Goal: Information Seeking & Learning: Learn about a topic

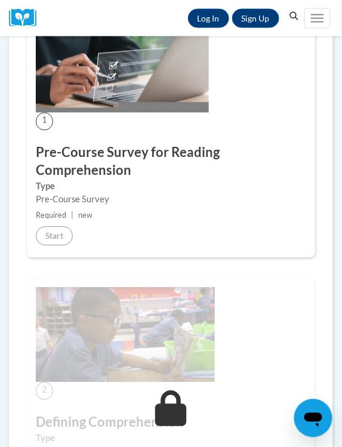
scroll to position [242, 0]
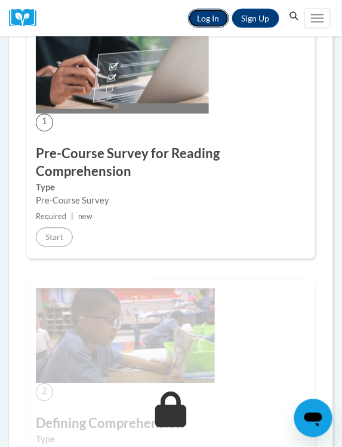
click at [204, 20] on link "Log In" at bounding box center [208, 18] width 41 height 19
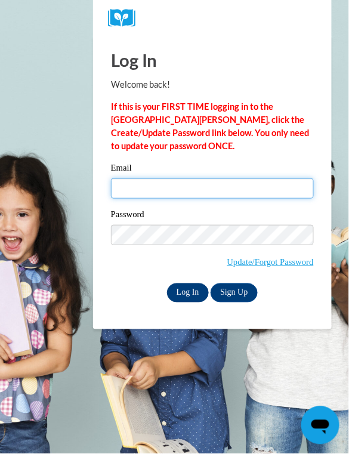
type input "askoczynski@kewaskumschools.org"
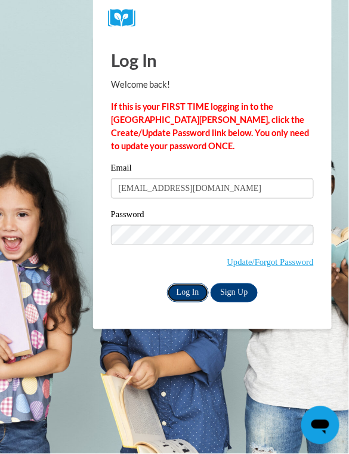
click at [183, 288] on input "Log In" at bounding box center [188, 292] width 42 height 19
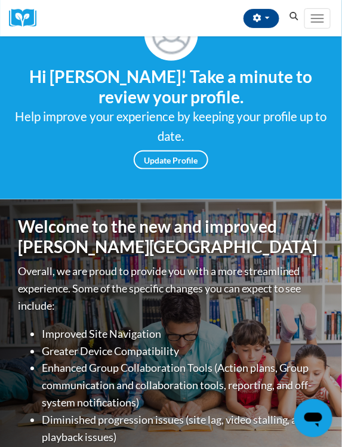
scroll to position [60, 0]
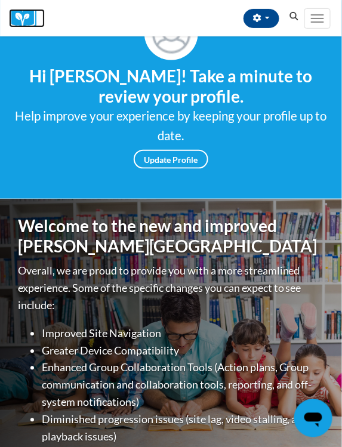
click at [20, 13] on img at bounding box center [27, 18] width 36 height 18
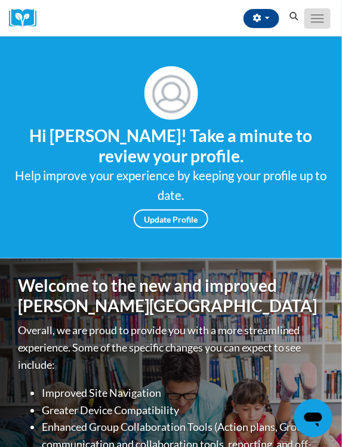
click at [317, 26] on button "Toggle navigation" at bounding box center [317, 18] width 26 height 20
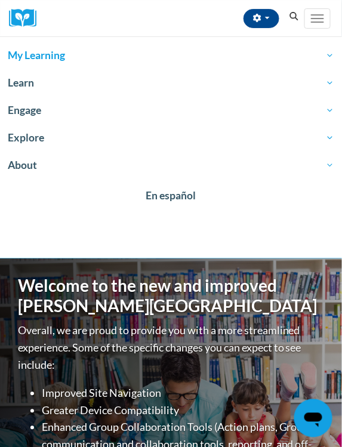
click at [221, 65] on link "My Learning" at bounding box center [171, 55] width 342 height 27
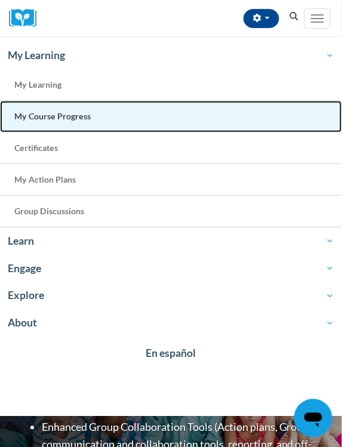
click at [105, 120] on link "My Course Progress" at bounding box center [171, 117] width 342 height 32
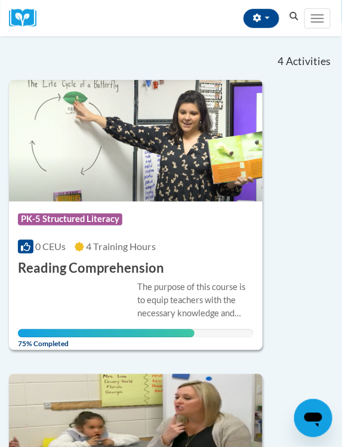
scroll to position [48, 0]
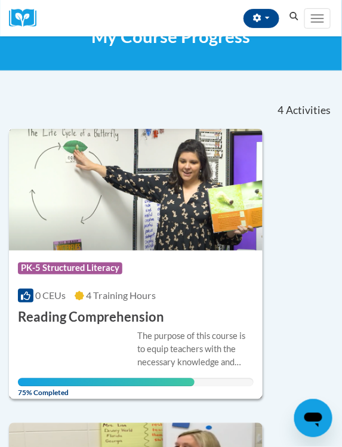
click at [208, 225] on img at bounding box center [135, 190] width 253 height 122
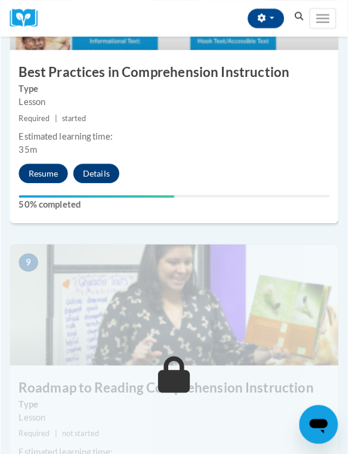
scroll to position [2607, 0]
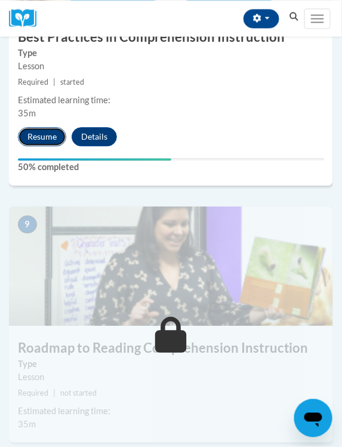
click at [38, 132] on button "Resume" at bounding box center [42, 136] width 48 height 19
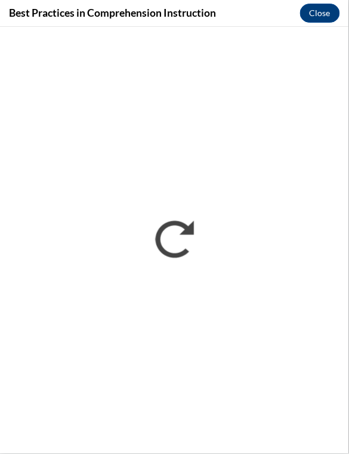
scroll to position [0, 0]
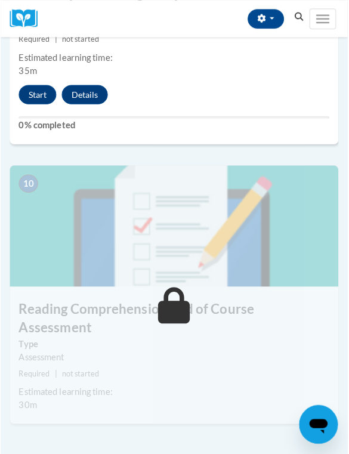
scroll to position [2962, 0]
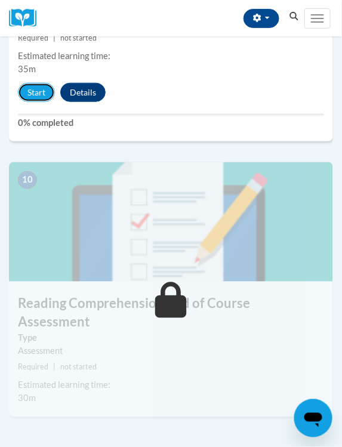
click at [24, 83] on div "Start Details Feedback" at bounding box center [65, 92] width 112 height 19
click at [24, 90] on button "Start" at bounding box center [36, 92] width 37 height 19
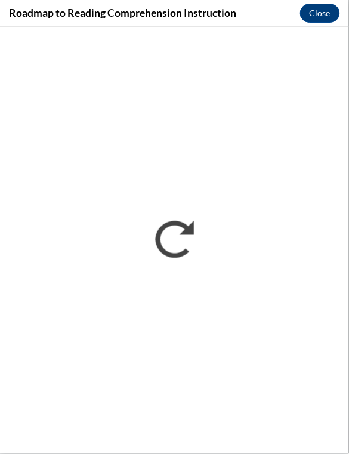
scroll to position [0, 0]
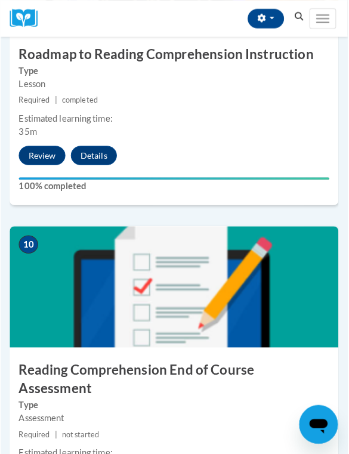
scroll to position [3067, 0]
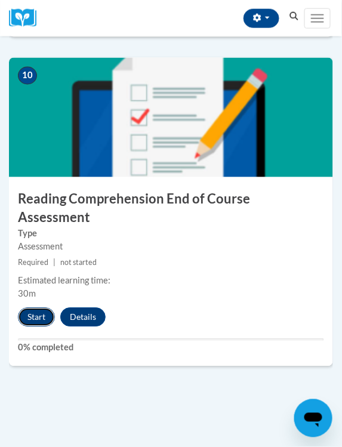
click at [32, 308] on button "Start" at bounding box center [36, 317] width 37 height 19
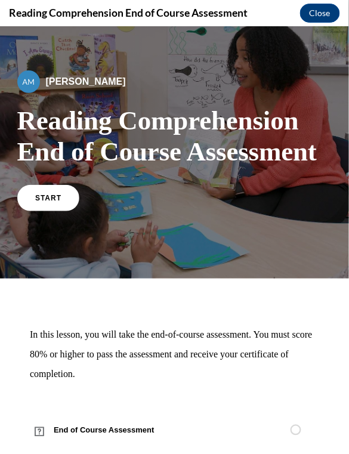
scroll to position [37, 0]
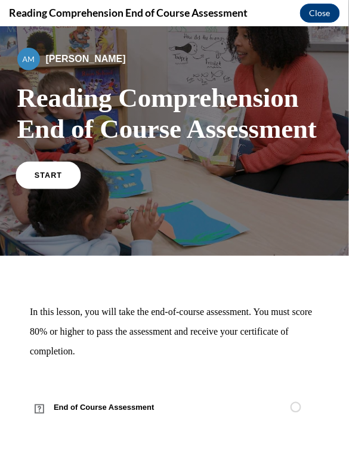
click at [64, 174] on link "START" at bounding box center [48, 173] width 65 height 27
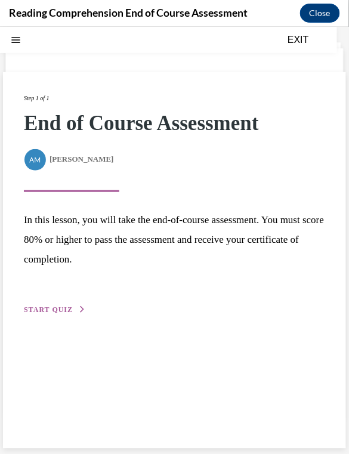
click at [70, 310] on button "START QUIZ" at bounding box center [55, 309] width 62 height 11
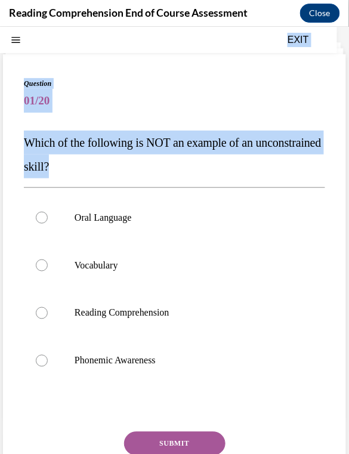
drag, startPoint x: 218, startPoint y: 166, endPoint x: 5, endPoint y: 146, distance: 213.9
click at [0, 146] on div "Question 01/20 Which of the following is NOT an example of an unconstrained ski…" at bounding box center [174, 284] width 349 height 514
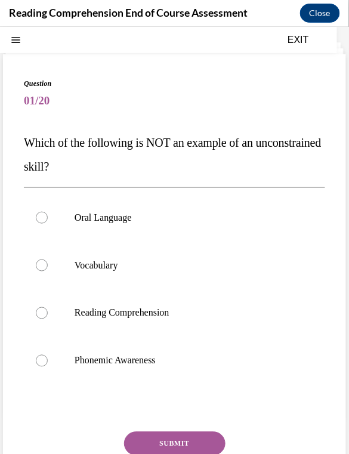
click at [70, 145] on span "Which of the following is NOT an example of an unconstrained skill?" at bounding box center [173, 153] width 298 height 37
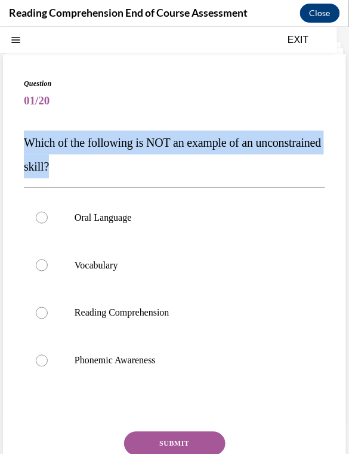
drag, startPoint x: 138, startPoint y: 165, endPoint x: 24, endPoint y: 144, distance: 115.1
click at [24, 144] on p "Which of the following is NOT an example of an unconstrained skill?" at bounding box center [174, 154] width 301 height 48
copy span "Which of the following is NOT an example of an unconstrained skill?"
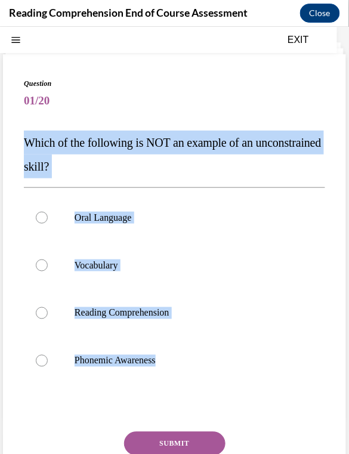
drag, startPoint x: 170, startPoint y: 359, endPoint x: 27, endPoint y: 141, distance: 260.5
click at [27, 141] on div "Question 01/20 Which of the following is NOT an example of an unconstrained ski…" at bounding box center [174, 303] width 301 height 451
copy div "Which of the following is NOT an example of an unconstrained skill? Oral Langua…"
click at [104, 353] on label "Phonemic Awareness" at bounding box center [174, 360] width 301 height 48
click at [48, 354] on input "Phonemic Awareness" at bounding box center [42, 360] width 12 height 12
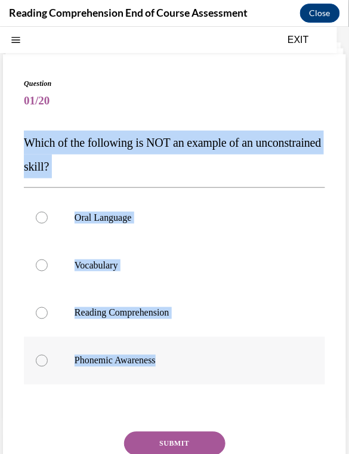
radio input "true"
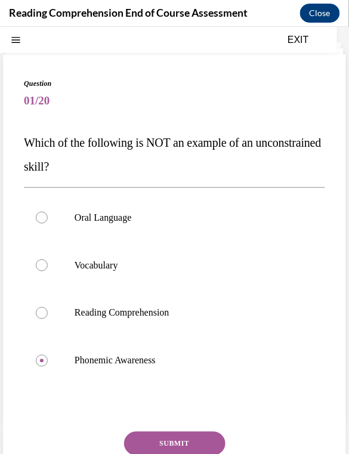
click at [205, 445] on button "SUBMIT" at bounding box center [174, 443] width 101 height 24
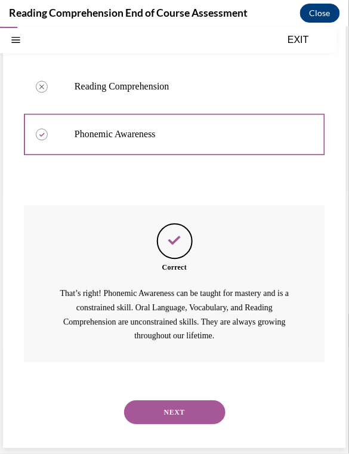
click at [174, 407] on button "NEXT" at bounding box center [174, 412] width 101 height 24
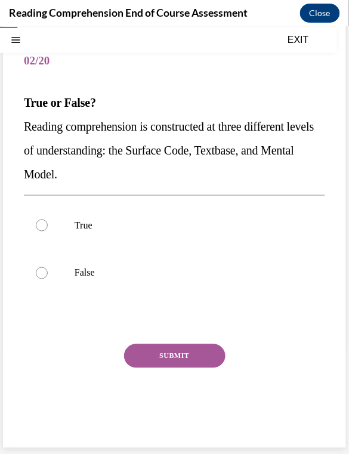
scroll to position [76, 0]
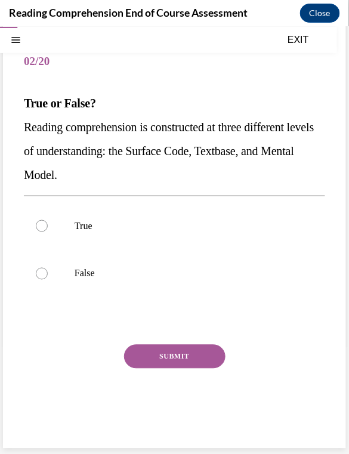
drag, startPoint x: 109, startPoint y: 180, endPoint x: 46, endPoint y: 127, distance: 81.7
click at [28, 122] on p "Reading comprehension is constructed at three different levels of understanding…" at bounding box center [174, 151] width 301 height 72
click at [55, 131] on span "Reading comprehension is constructed at three different levels of understanding…" at bounding box center [169, 150] width 290 height 61
drag, startPoint x: 110, startPoint y: 173, endPoint x: 107, endPoint y: 135, distance: 38.3
click at [13, 110] on div "Question 02/20 True or False? Reading comprehension is constructed at three dif…" at bounding box center [174, 231] width 343 height 434
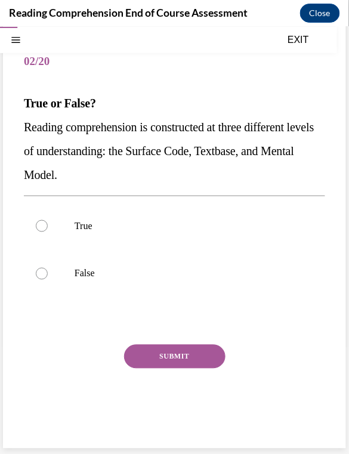
copy div "True or False? Reading comprehension is constructed at three different levels o…"
click at [83, 228] on p "True" at bounding box center [185, 225] width 221 height 12
click at [48, 228] on input "True" at bounding box center [42, 225] width 12 height 12
radio input "true"
click at [175, 363] on button "SUBMIT" at bounding box center [174, 356] width 101 height 24
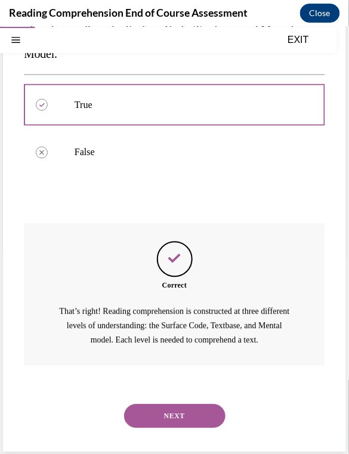
scroll to position [201, 0]
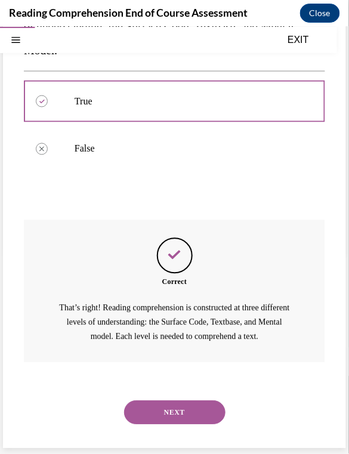
click at [156, 412] on button "NEXT" at bounding box center [174, 412] width 101 height 24
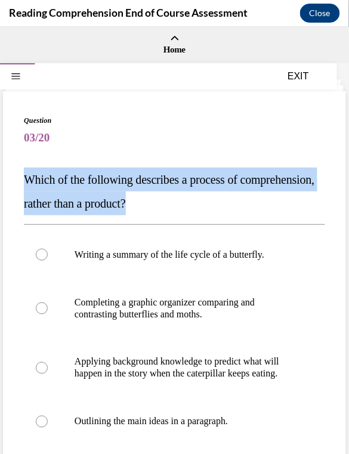
drag, startPoint x: 266, startPoint y: 207, endPoint x: 20, endPoint y: 174, distance: 248.0
click at [20, 174] on div "Question 03/20 Which of the following describes a process of comprehension, rat…" at bounding box center [174, 343] width 343 height 505
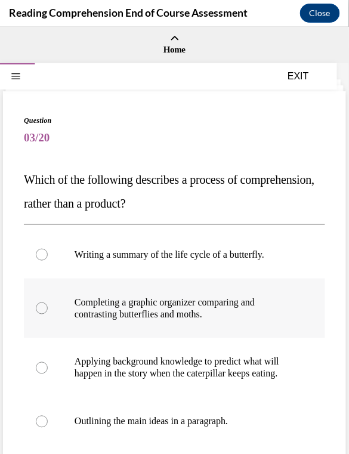
click at [208, 280] on label "Completing a graphic organizer comparing and contrasting butterflies and moths." at bounding box center [174, 308] width 301 height 60
click at [48, 302] on input "Completing a graphic organizer comparing and contrasting butterflies and moths." at bounding box center [42, 308] width 12 height 12
radio input "true"
click at [330, 431] on div "Question 03/20 Which of the following describes a process of comprehension, rat…" at bounding box center [174, 343] width 343 height 505
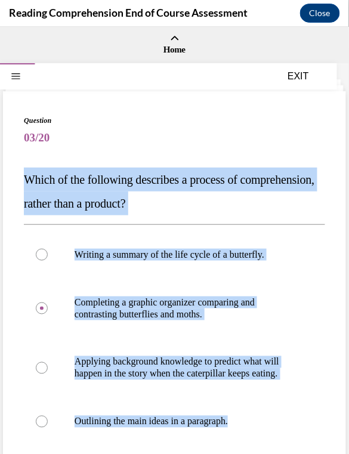
drag, startPoint x: 322, startPoint y: 433, endPoint x: 24, endPoint y: 178, distance: 392.5
click at [24, 178] on div "Question 03/20 Which of the following describes a process of comprehension, rat…" at bounding box center [174, 343] width 343 height 505
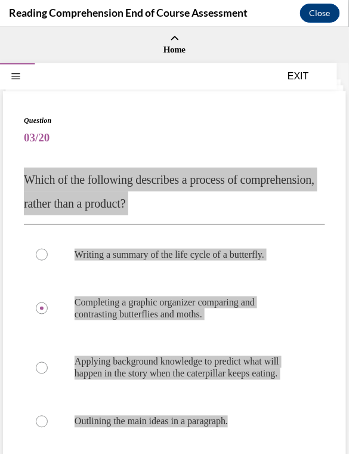
copy div "Which of the following describes a process of comprehension, rather than a prod…"
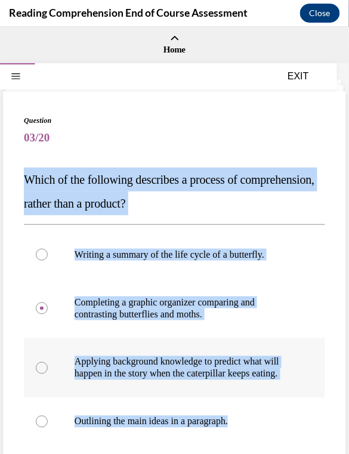
click at [150, 364] on p "Applying background knowledge to predict what will happen in the story when the…" at bounding box center [185, 367] width 221 height 24
click at [48, 364] on input "Applying background knowledge to predict what will happen in the story when the…" at bounding box center [42, 367] width 12 height 12
radio input "true"
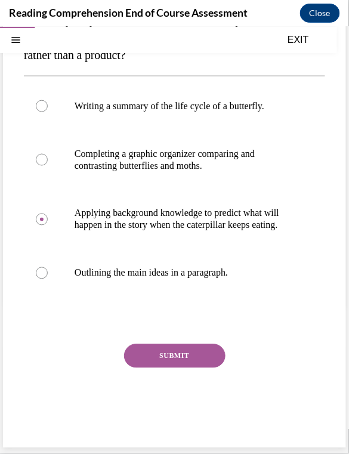
click at [191, 352] on button "SUBMIT" at bounding box center [174, 356] width 101 height 24
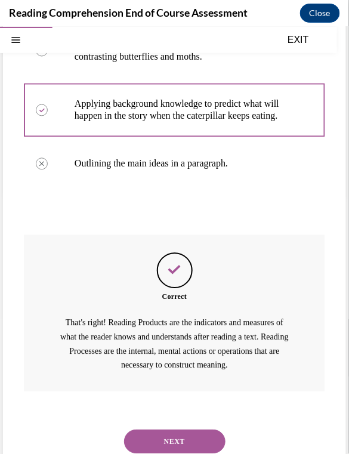
scroll to position [299, 0]
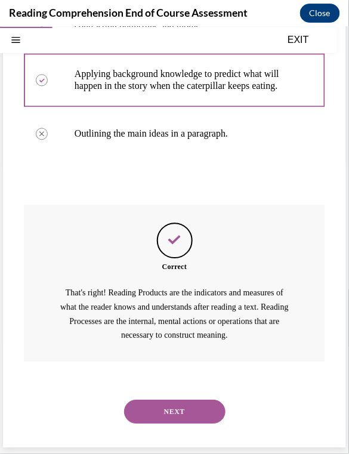
click at [199, 419] on button "NEXT" at bounding box center [174, 412] width 101 height 24
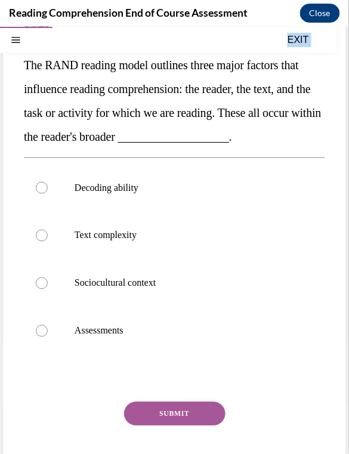
scroll to position [196, 0]
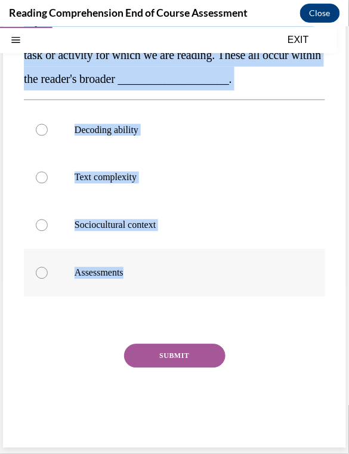
drag, startPoint x: 26, startPoint y: 177, endPoint x: 220, endPoint y: 277, distance: 218.7
click at [220, 277] on div "Question 04/20 The RAND reading model outlines three major factors that influen…" at bounding box center [174, 191] width 301 height 499
copy div "The RAND reading model outlines three major factors that influence reading comp…"
click at [128, 232] on label "Sociocultural context" at bounding box center [174, 225] width 301 height 48
click at [48, 231] on input "Sociocultural context" at bounding box center [42, 225] width 12 height 12
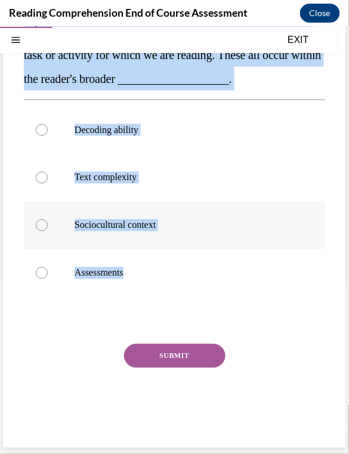
radio input "true"
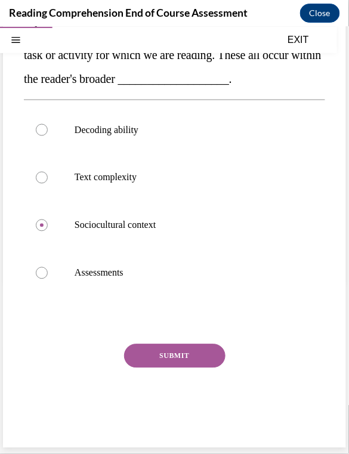
click at [154, 363] on button "SUBMIT" at bounding box center [174, 356] width 101 height 24
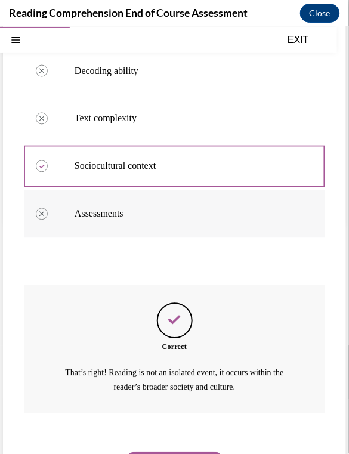
scroll to position [306, 0]
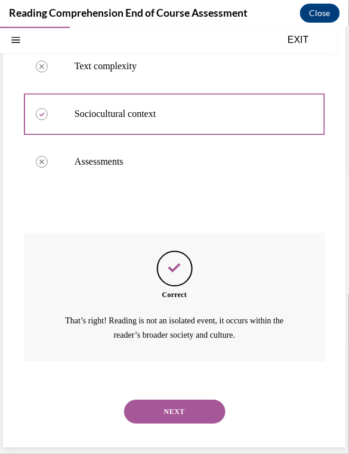
click at [185, 401] on button "NEXT" at bounding box center [174, 412] width 101 height 24
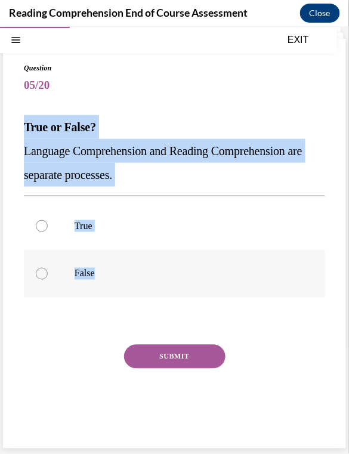
drag, startPoint x: 23, startPoint y: 126, endPoint x: 160, endPoint y: 260, distance: 191.0
click at [160, 284] on div "Question 05/20 True or False? Language Comprehension and Reading Comprehension …" at bounding box center [174, 243] width 343 height 410
copy div "True or False? Language Comprehension and Reading Comprehension are separate pr…"
click at [86, 276] on p "False" at bounding box center [185, 273] width 221 height 12
click at [48, 276] on input "False" at bounding box center [42, 273] width 12 height 12
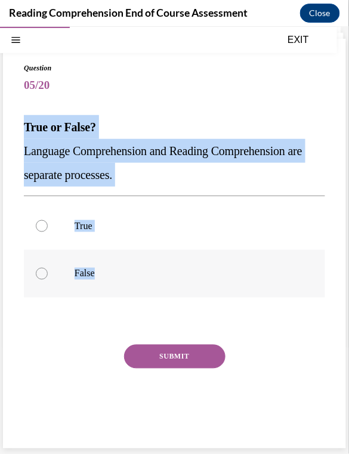
radio input "true"
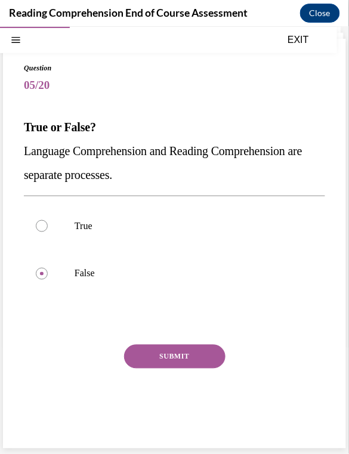
click at [167, 358] on button "SUBMIT" at bounding box center [174, 356] width 101 height 24
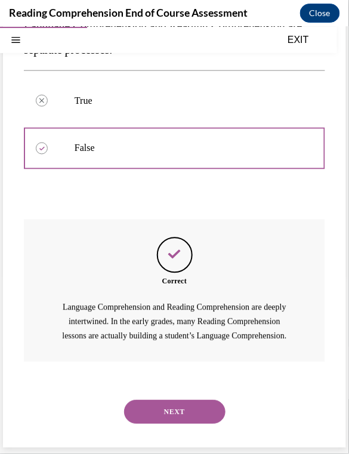
scroll to position [191, 0]
click at [188, 414] on button "NEXT" at bounding box center [174, 412] width 101 height 24
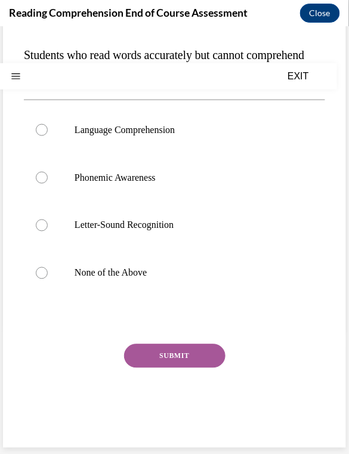
scroll to position [0, 0]
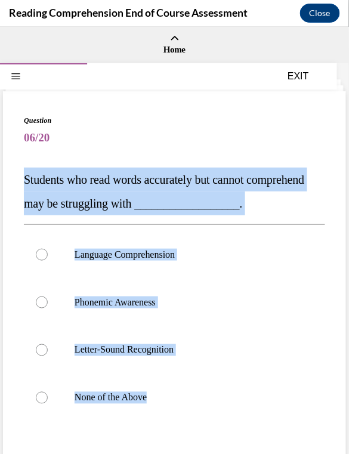
drag, startPoint x: 193, startPoint y: 395, endPoint x: 13, endPoint y: 185, distance: 276.2
click at [13, 185] on div "Question 06/20 Students who read words accurately but cannot comprehend may be …" at bounding box center [174, 331] width 343 height 481
copy div "Students who read words accurately but cannot comprehend may be struggling with…"
click at [153, 260] on label "Language Comprehension" at bounding box center [174, 254] width 301 height 48
click at [48, 260] on input "Language Comprehension" at bounding box center [42, 254] width 12 height 12
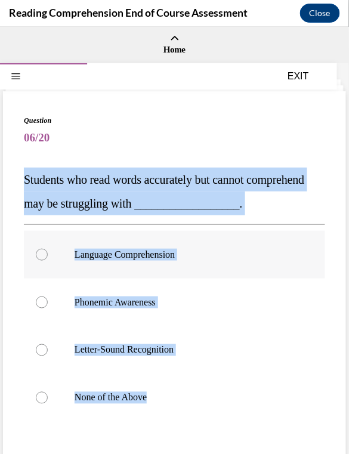
radio input "true"
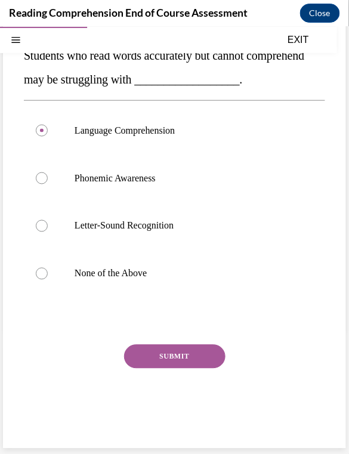
click at [172, 355] on button "SUBMIT" at bounding box center [174, 356] width 101 height 24
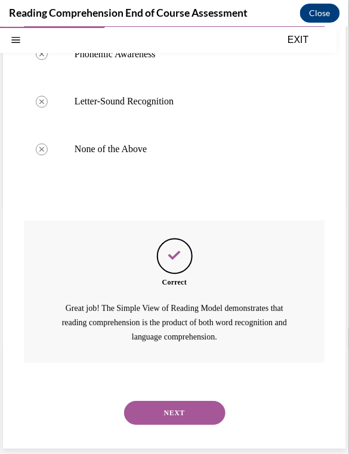
scroll to position [249, 0]
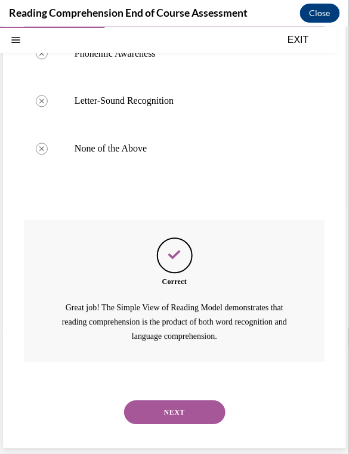
click at [187, 414] on button "NEXT" at bounding box center [174, 412] width 101 height 24
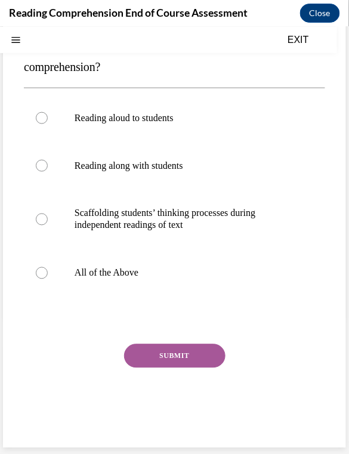
scroll to position [0, 0]
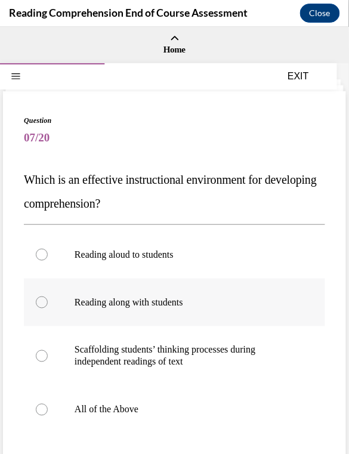
drag, startPoint x: 30, startPoint y: 178, endPoint x: 202, endPoint y: 320, distance: 222.8
click at [203, 315] on div "Question 07/20 Which is an effective instructional environment for developing c…" at bounding box center [174, 346] width 301 height 463
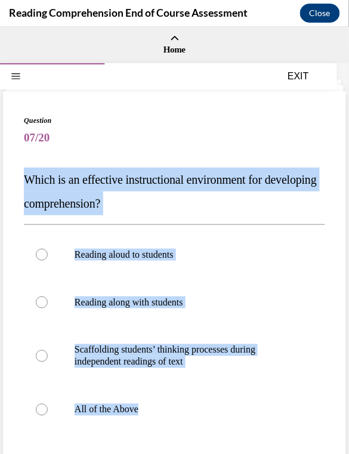
drag, startPoint x: 212, startPoint y: 428, endPoint x: 38, endPoint y: 181, distance: 302.5
click at [30, 182] on div "Question 07/20 Which is an effective instructional environment for developing c…" at bounding box center [174, 346] width 301 height 463
copy div "hich is an effective instructional environment for developing comprehension? Re…"
click at [133, 409] on p "All of the Above" at bounding box center [185, 409] width 221 height 12
click at [48, 409] on input "All of the Above" at bounding box center [42, 409] width 12 height 12
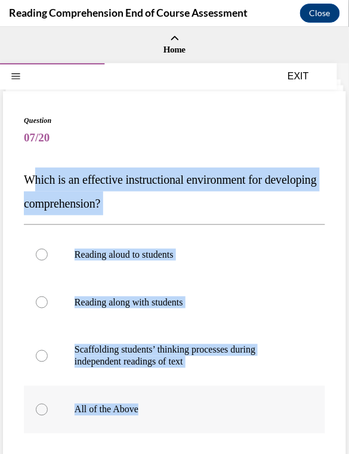
radio input "true"
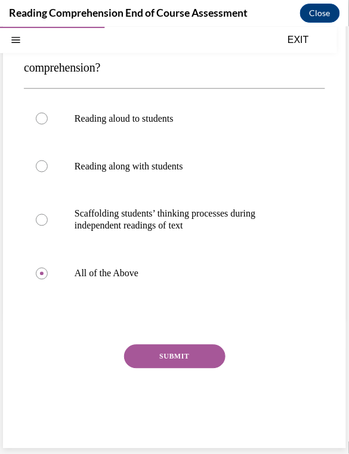
click at [169, 371] on div "SUBMIT" at bounding box center [174, 374] width 301 height 60
click at [168, 364] on button "SUBMIT" at bounding box center [174, 356] width 101 height 24
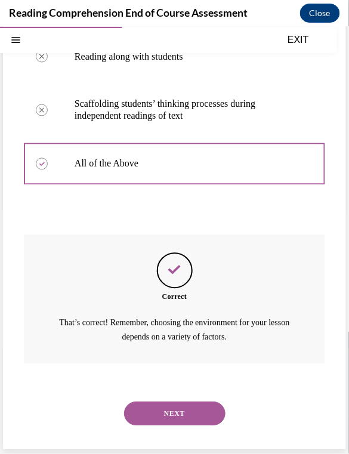
scroll to position [246, 0]
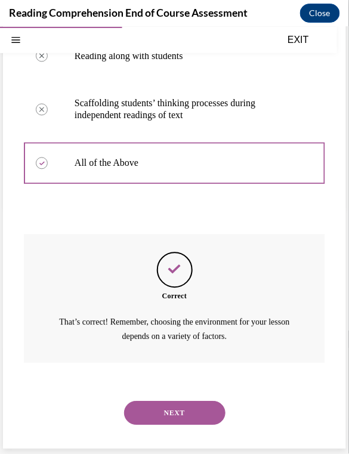
click at [170, 420] on button "NEXT" at bounding box center [174, 413] width 101 height 24
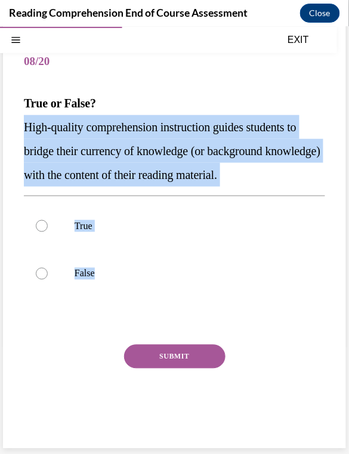
drag, startPoint x: 125, startPoint y: 270, endPoint x: 16, endPoint y: 129, distance: 178.1
click at [16, 129] on div "Question 08/20 True or False? High-quality comprehension instruction guides stu…" at bounding box center [174, 231] width 343 height 434
copy div "High-quality comprehension instruction guides students to bridge their currency…"
click at [67, 221] on label "True" at bounding box center [174, 226] width 301 height 48
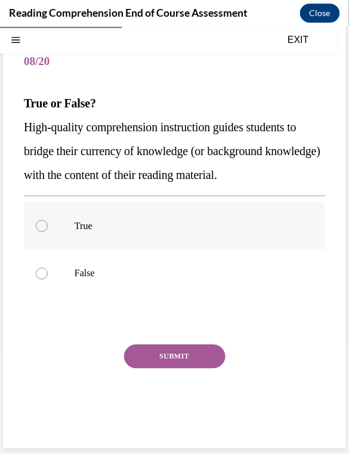
click at [48, 221] on input "True" at bounding box center [42, 225] width 12 height 12
radio input "true"
click at [191, 352] on button "SUBMIT" at bounding box center [174, 356] width 101 height 24
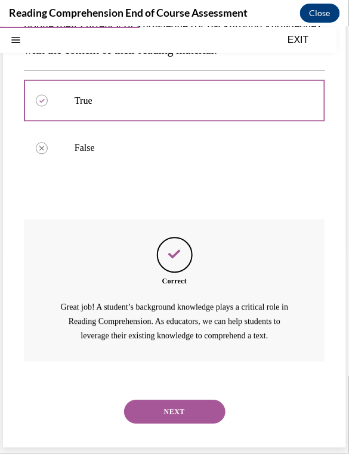
scroll to position [215, 0]
click at [152, 412] on button "NEXT" at bounding box center [174, 412] width 101 height 24
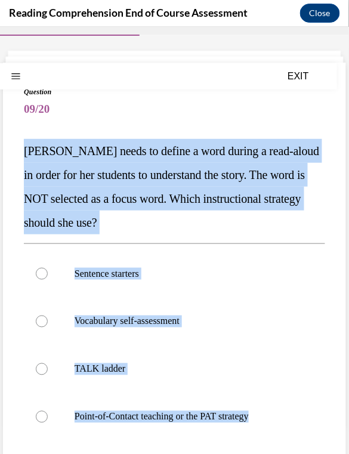
drag, startPoint x: 24, startPoint y: 170, endPoint x: 289, endPoint y: 451, distance: 386.0
click at [289, 446] on div "Question 09/20 Mrs. Ivie needs to define a word during a read-aloud in order fo…" at bounding box center [174, 335] width 301 height 499
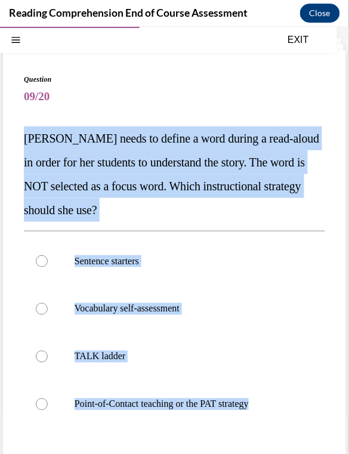
copy div "Mrs. Ivie needs to define a word during a read-aloud in order for her students …"
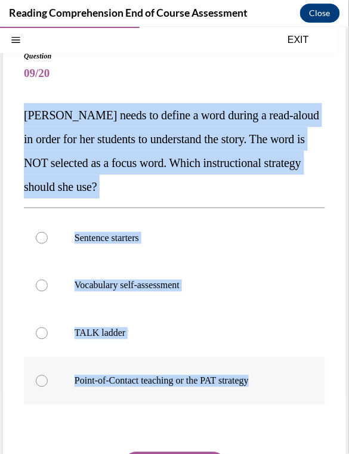
click at [145, 377] on p "Point-of-Contact teaching or the PAT strategy" at bounding box center [185, 381] width 221 height 12
click at [48, 377] on input "Point-of-Contact teaching or the PAT strategy" at bounding box center [42, 381] width 12 height 12
radio input "true"
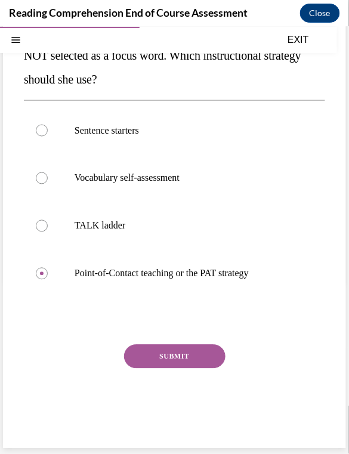
click at [156, 355] on button "SUBMIT" at bounding box center [174, 356] width 101 height 24
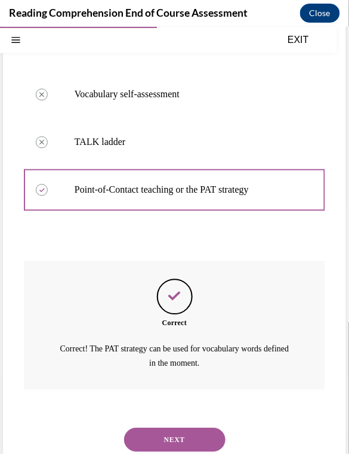
scroll to position [282, 0]
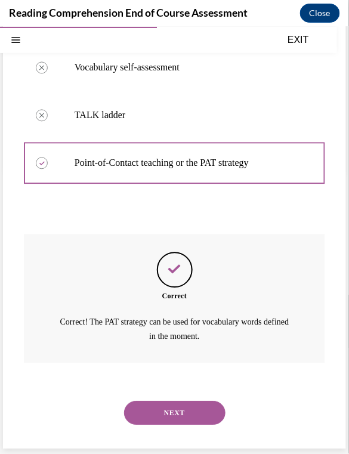
click at [176, 411] on button "NEXT" at bounding box center [174, 413] width 101 height 24
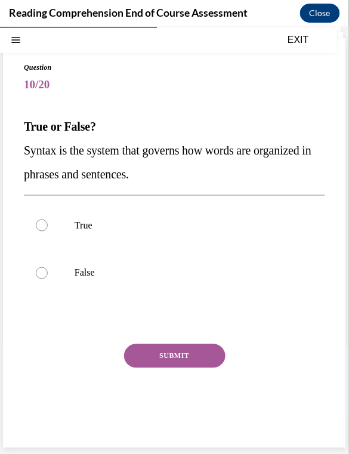
scroll to position [52, 0]
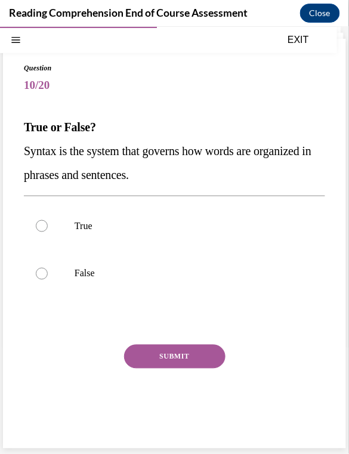
drag, startPoint x: 103, startPoint y: 159, endPoint x: 29, endPoint y: 134, distance: 77.5
click at [14, 130] on div "Question 10/20 True or False? Syntax is the system that governs how words are o…" at bounding box center [174, 243] width 343 height 410
click at [92, 215] on label "True" at bounding box center [174, 226] width 301 height 48
click at [48, 219] on input "True" at bounding box center [42, 225] width 12 height 12
radio input "true"
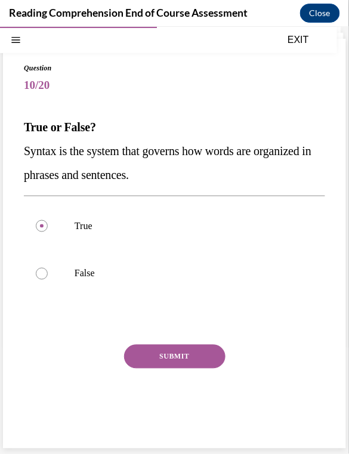
click at [180, 349] on button "SUBMIT" at bounding box center [174, 356] width 101 height 24
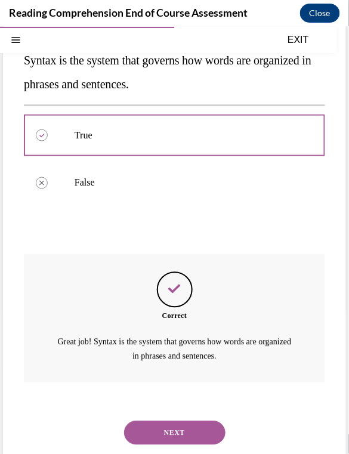
scroll to position [163, 0]
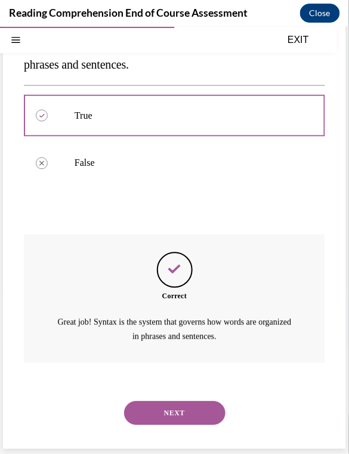
click at [165, 418] on button "NEXT" at bounding box center [174, 413] width 101 height 24
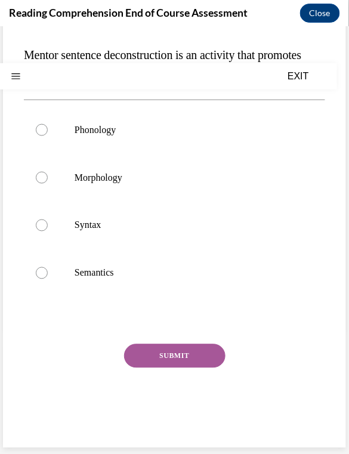
scroll to position [0, 0]
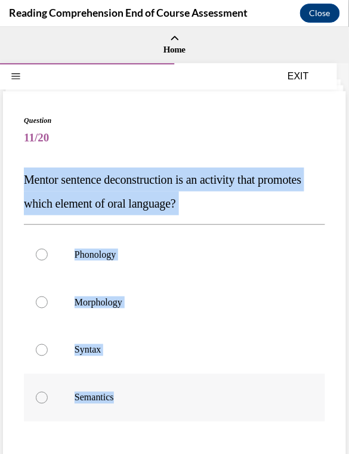
drag, startPoint x: 20, startPoint y: 176, endPoint x: 171, endPoint y: 390, distance: 261.6
click at [174, 409] on div "Question 11/20 Mentor sentence deconstruction is an activity that promotes whic…" at bounding box center [174, 331] width 343 height 481
click at [124, 348] on p "Syntax" at bounding box center [185, 350] width 221 height 12
click at [48, 348] on input "Syntax" at bounding box center [42, 350] width 12 height 12
radio input "true"
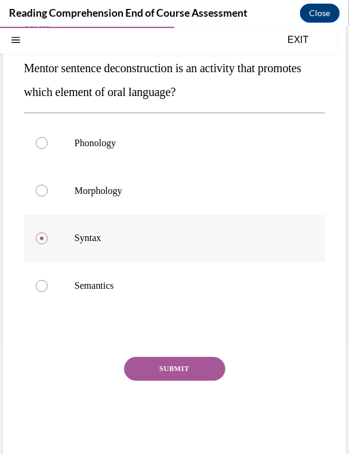
scroll to position [124, 0]
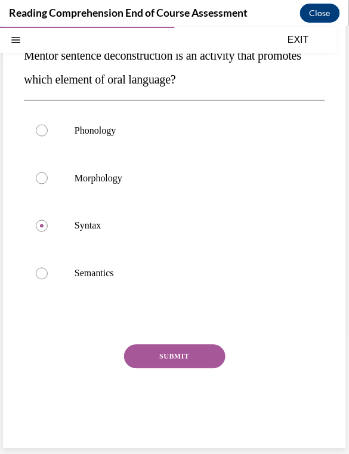
click at [137, 351] on button "SUBMIT" at bounding box center [174, 356] width 101 height 24
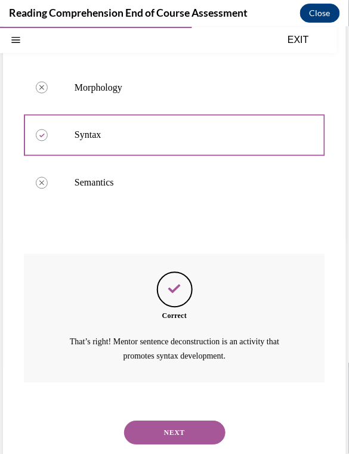
scroll to position [234, 0]
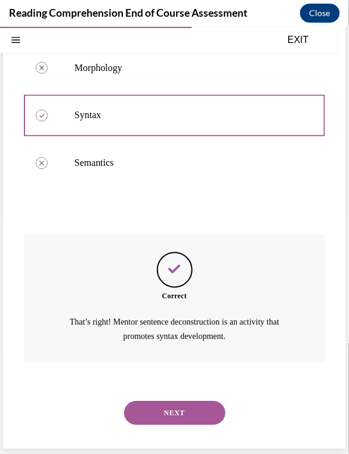
click at [158, 420] on button "NEXT" at bounding box center [174, 413] width 101 height 24
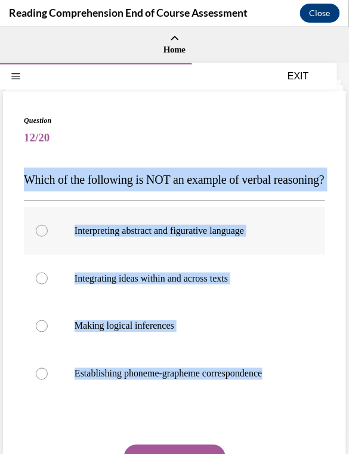
drag, startPoint x: 34, startPoint y: 183, endPoint x: 215, endPoint y: 231, distance: 187.6
click at [262, 428] on div "Question 12/20 Which of the following is NOT an example of verbal reasoning? In…" at bounding box center [174, 319] width 343 height 457
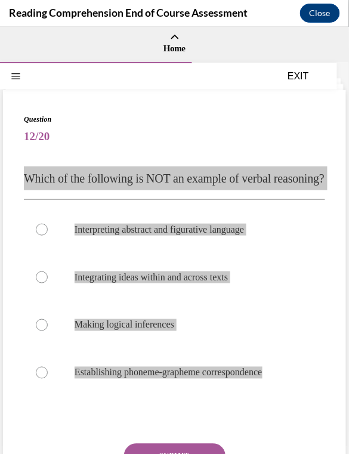
scroll to position [2, 0]
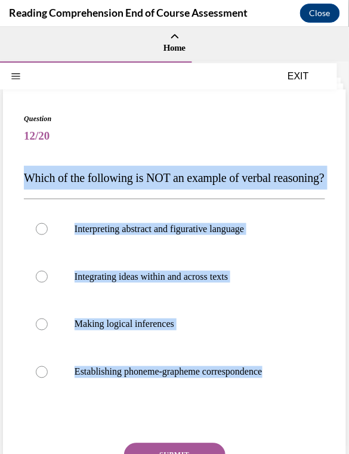
click at [16, 397] on div "Question 12/20 Which of the following is NOT an example of verbal reasoning? In…" at bounding box center [174, 317] width 343 height 457
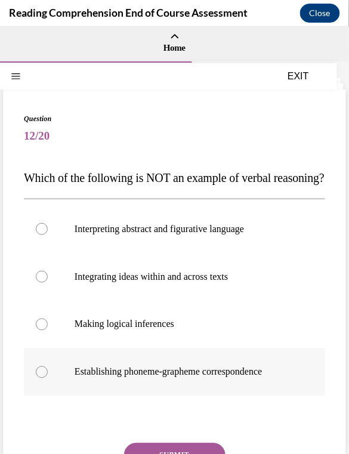
click at [45, 395] on label "Establishing phoneme-grapheme correspondence" at bounding box center [174, 372] width 301 height 48
click at [45, 378] on input "Establishing phoneme-grapheme correspondence" at bounding box center [42, 372] width 12 height 12
radio input "true"
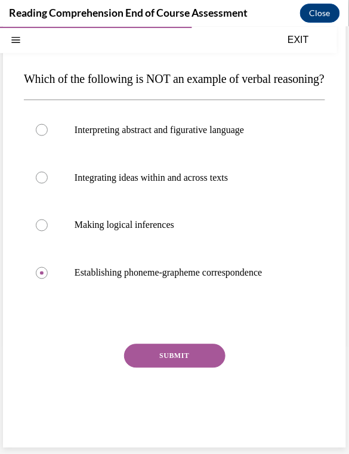
click at [144, 366] on button "SUBMIT" at bounding box center [174, 356] width 101 height 24
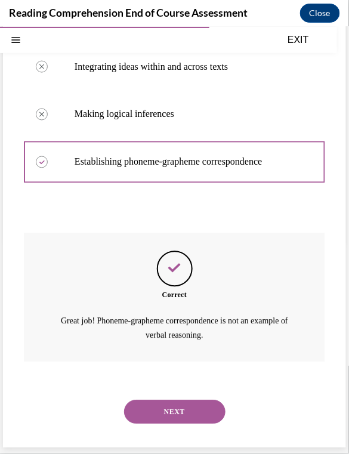
click at [178, 404] on button "NEXT" at bounding box center [174, 412] width 101 height 24
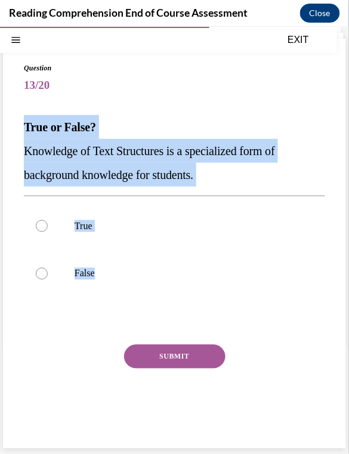
drag, startPoint x: 321, startPoint y: 279, endPoint x: 29, endPoint y: 107, distance: 339.0
click at [28, 106] on div "Question 13/20 True or False? Knowledge of Text Structures is a specialized for…" at bounding box center [174, 243] width 343 height 410
click at [81, 222] on p "True" at bounding box center [185, 225] width 221 height 12
click at [48, 222] on input "True" at bounding box center [42, 225] width 12 height 12
radio input "true"
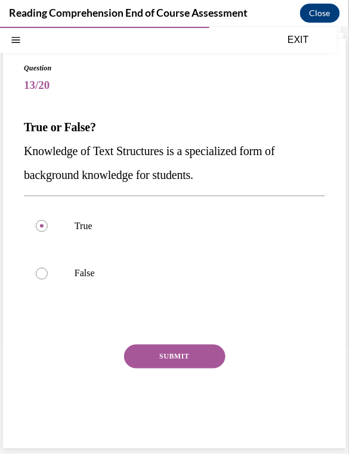
click at [172, 351] on button "SUBMIT" at bounding box center [174, 356] width 101 height 24
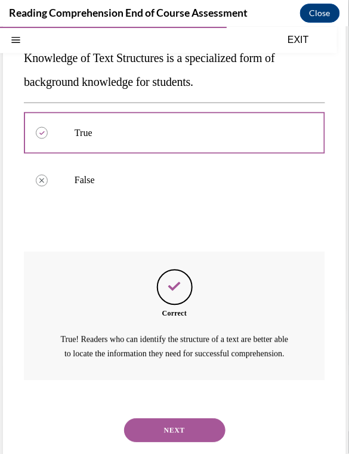
scroll to position [177, 0]
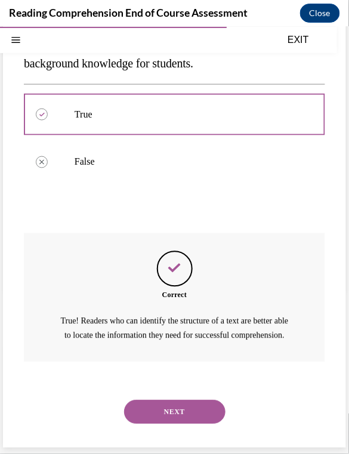
click at [193, 403] on button "NEXT" at bounding box center [174, 412] width 101 height 24
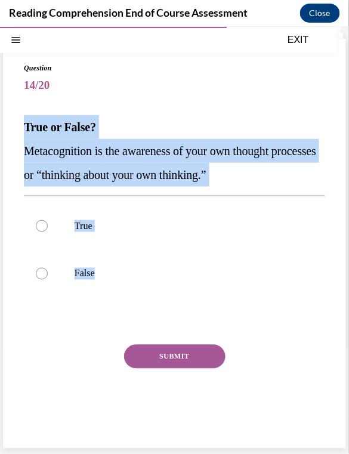
drag, startPoint x: 250, startPoint y: 290, endPoint x: 25, endPoint y: 126, distance: 278.4
click at [25, 126] on div "Question 14/20 True or False? Metacognition is the awareness of your own though…" at bounding box center [174, 252] width 301 height 380
click at [41, 227] on div at bounding box center [42, 225] width 12 height 12
click at [41, 227] on input "True" at bounding box center [42, 225] width 12 height 12
radio input "true"
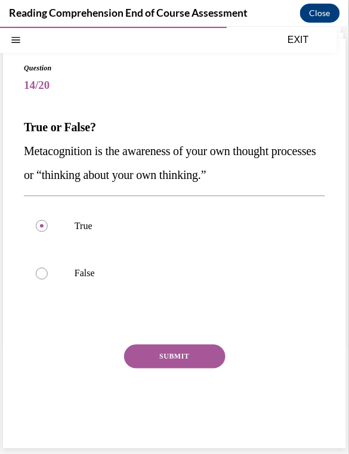
click at [163, 360] on button "SUBMIT" at bounding box center [174, 356] width 101 height 24
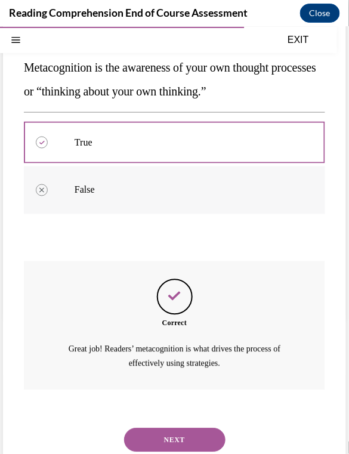
scroll to position [163, 0]
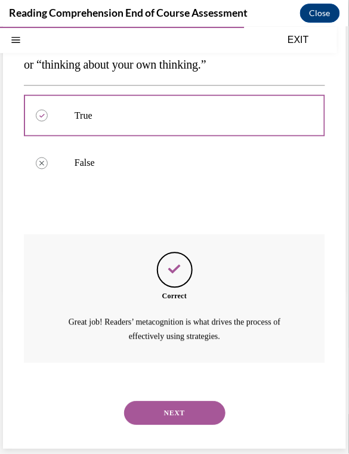
click at [180, 385] on button "SUBMIT" at bounding box center [174, 392] width 101 height 24
click at [175, 417] on button "NEXT" at bounding box center [174, 413] width 101 height 24
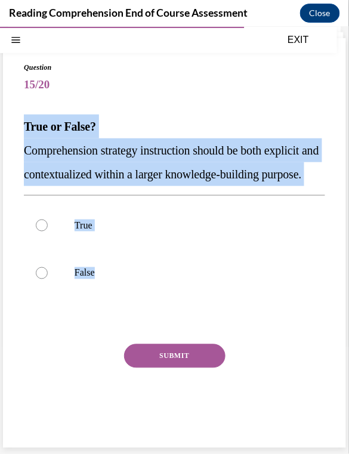
drag, startPoint x: 331, startPoint y: 283, endPoint x: 31, endPoint y: 89, distance: 357.1
click at [31, 89] on div "Question 15/20 True or False? Comprehension strategy instruction should be both…" at bounding box center [174, 243] width 343 height 410
click at [171, 223] on p "True" at bounding box center [185, 225] width 221 height 12
click at [48, 223] on input "True" at bounding box center [42, 225] width 12 height 12
radio input "true"
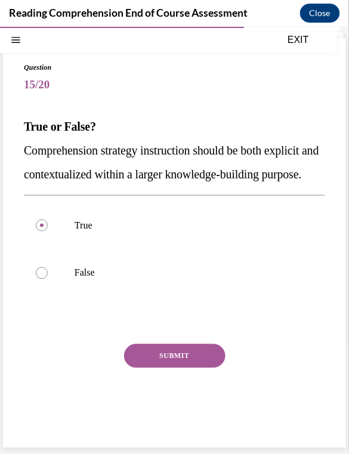
click at [153, 351] on button "SUBMIT" at bounding box center [174, 356] width 101 height 24
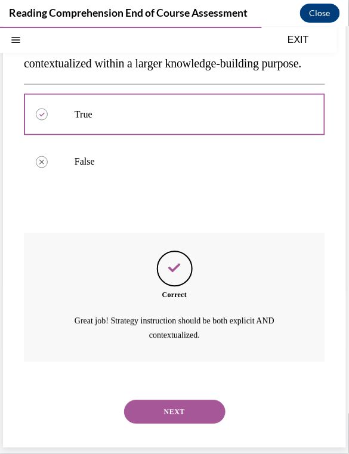
scroll to position [187, 0]
click at [199, 404] on button "NEXT" at bounding box center [174, 412] width 101 height 24
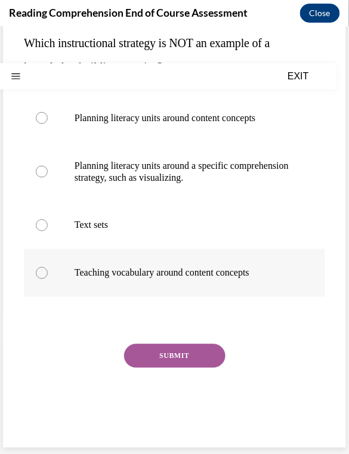
scroll to position [0, 0]
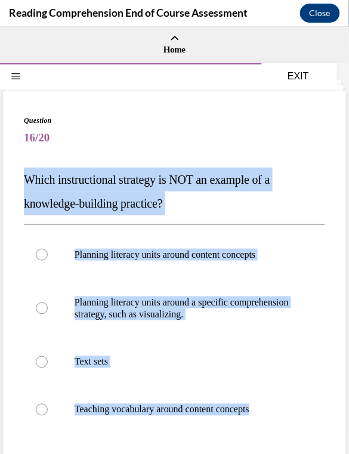
drag, startPoint x: 305, startPoint y: 411, endPoint x: 19, endPoint y: 166, distance: 376.9
click at [18, 165] on div "Question 16/20 Which instructional strategy is NOT an example of a knowledge-bu…" at bounding box center [174, 337] width 343 height 493
click at [45, 309] on div at bounding box center [42, 308] width 12 height 12
click at [45, 309] on input "Planning literacy units around a specific comprehension strategy, such as visua…" at bounding box center [42, 308] width 12 height 12
radio input "true"
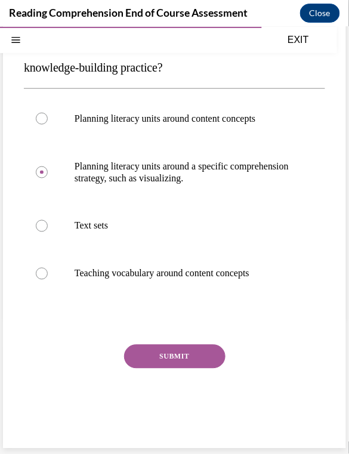
click at [134, 360] on button "SUBMIT" at bounding box center [174, 356] width 101 height 24
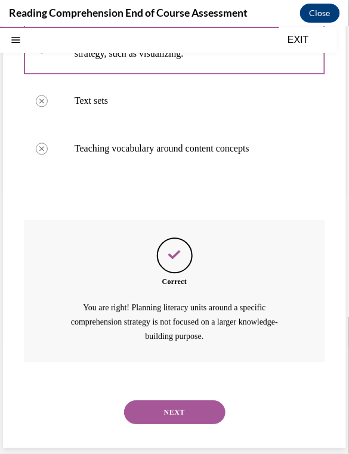
click at [185, 410] on button "NEXT" at bounding box center [174, 412] width 101 height 24
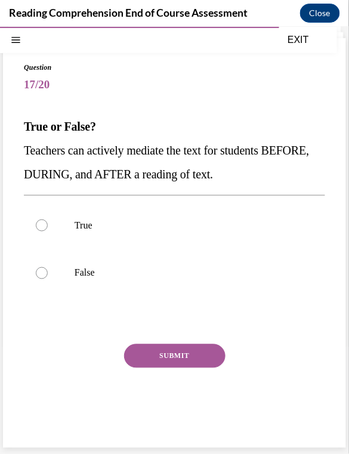
scroll to position [52, 0]
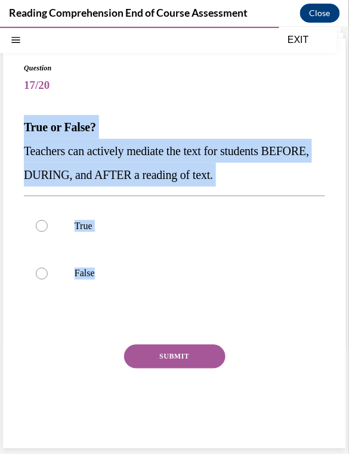
drag, startPoint x: 233, startPoint y: 290, endPoint x: 17, endPoint y: 131, distance: 269.1
click at [17, 131] on div "Question 17/20 True or False? Teachers can actively mediate the text for studen…" at bounding box center [174, 243] width 343 height 410
click at [101, 231] on label "True" at bounding box center [174, 226] width 301 height 48
click at [48, 231] on input "True" at bounding box center [42, 225] width 12 height 12
radio input "true"
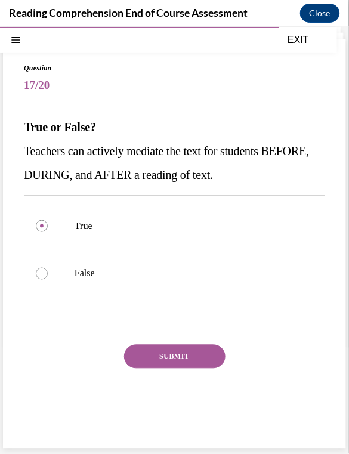
click at [206, 357] on button "SUBMIT" at bounding box center [174, 356] width 101 height 24
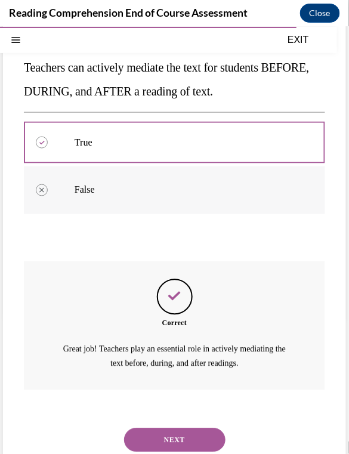
scroll to position [163, 0]
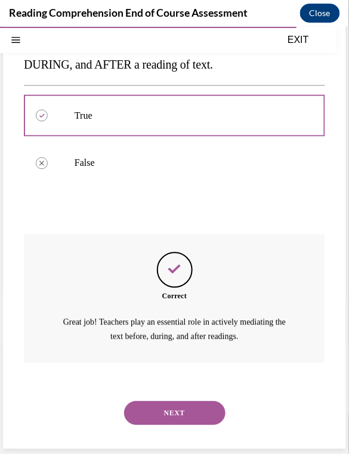
click at [162, 404] on button "NEXT" at bounding box center [174, 413] width 101 height 24
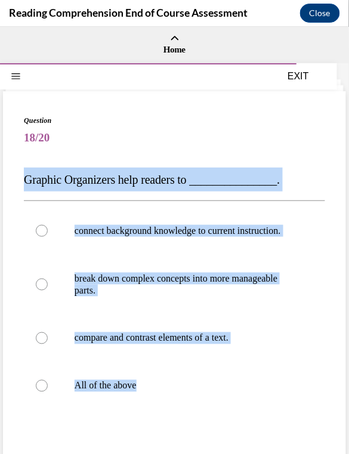
drag, startPoint x: 307, startPoint y: 409, endPoint x: 47, endPoint y: 173, distance: 351.3
click at [27, 157] on div "Question 18/20 Graphic Organizers help readers to _______________. connect back…" at bounding box center [174, 335] width 301 height 440
click at [119, 391] on p "All of the above" at bounding box center [185, 385] width 221 height 12
click at [48, 391] on input "All of the above" at bounding box center [42, 385] width 12 height 12
radio input "true"
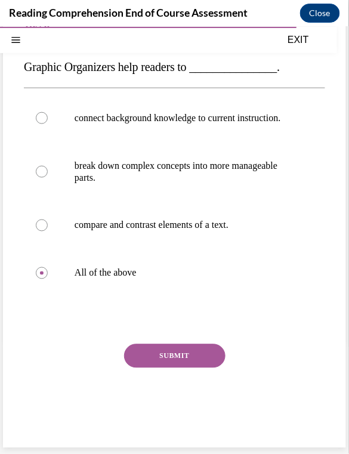
click at [179, 354] on button "SUBMIT" at bounding box center [174, 356] width 101 height 24
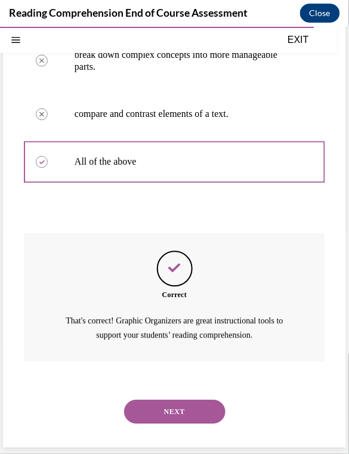
scroll to position [234, 0]
click at [181, 406] on button "NEXT" at bounding box center [174, 412] width 101 height 24
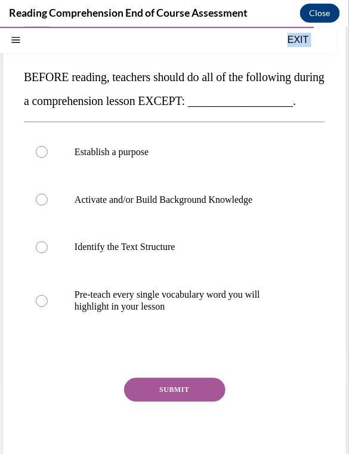
scroll to position [160, 0]
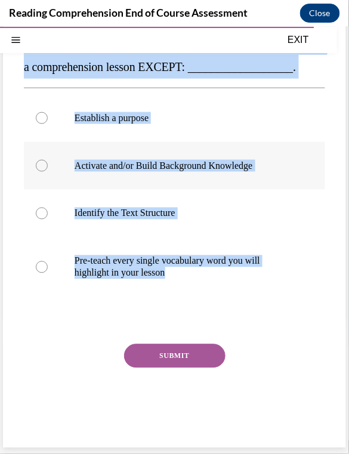
drag, startPoint x: 21, startPoint y: 175, endPoint x: 208, endPoint y: 185, distance: 186.3
click at [274, 329] on div "Question 19/20 BEFORE reading, teachers should do all of the following during a…" at bounding box center [174, 200] width 343 height 493
click at [88, 279] on p "Pre-teach every single vocabulary word you will highlight in your lesson" at bounding box center [185, 267] width 221 height 24
click at [48, 273] on input "Pre-teach every single vocabulary word you will highlight in your lesson" at bounding box center [42, 267] width 12 height 12
radio input "true"
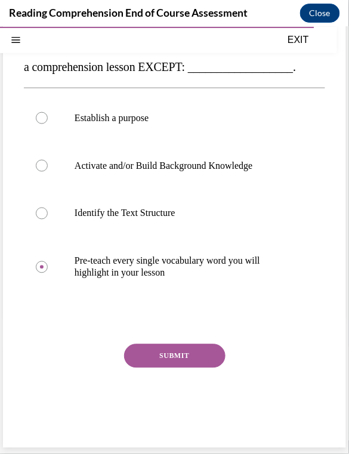
click at [176, 352] on button "SUBMIT" at bounding box center [174, 356] width 101 height 24
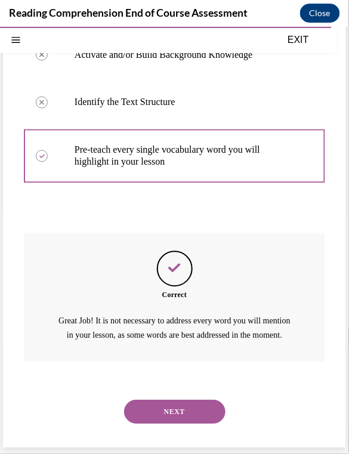
scroll to position [284, 0]
click at [183, 405] on button "NEXT" at bounding box center [174, 412] width 101 height 24
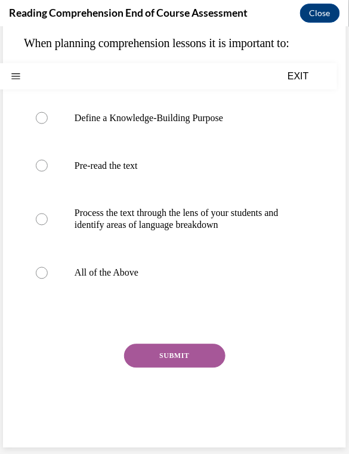
scroll to position [0, 0]
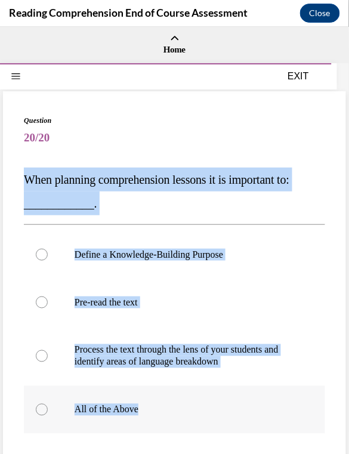
drag, startPoint x: 19, startPoint y: 164, endPoint x: 226, endPoint y: 414, distance: 324.9
click at [228, 422] on div "Question 20/20 When planning comprehension lessons it is important to: ________…" at bounding box center [174, 337] width 343 height 493
click at [142, 247] on label "Define a Knowledge-Building Purpose" at bounding box center [174, 254] width 301 height 48
click at [48, 248] on input "Define a Knowledge-Building Purpose" at bounding box center [42, 254] width 12 height 12
radio input "true"
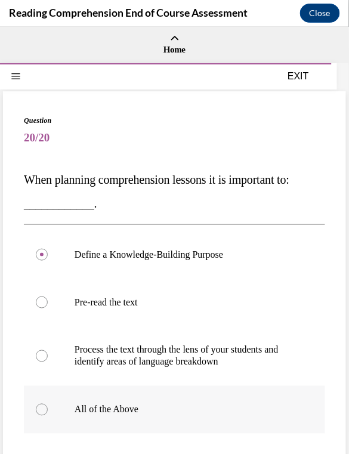
click at [151, 428] on label "All of the Above" at bounding box center [174, 409] width 301 height 48
click at [48, 415] on input "All of the Above" at bounding box center [42, 409] width 12 height 12
radio input "true"
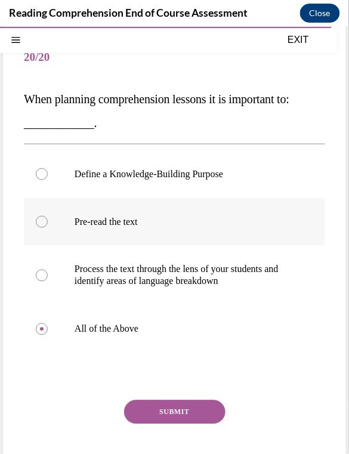
scroll to position [136, 0]
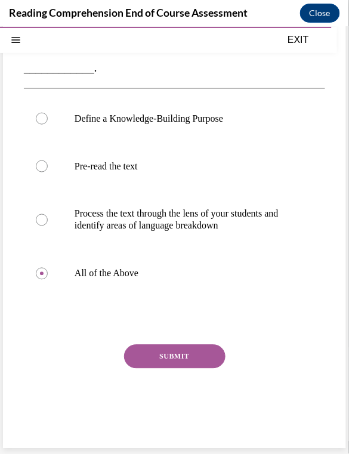
click at [161, 357] on button "SUBMIT" at bounding box center [174, 356] width 101 height 24
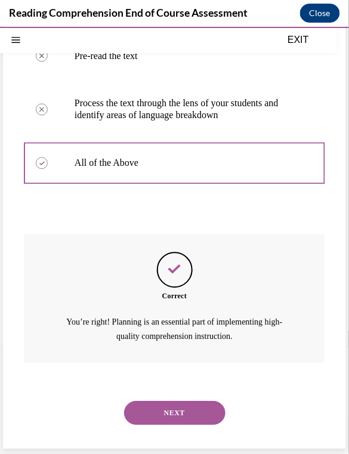
click at [197, 418] on button "NEXT" at bounding box center [174, 413] width 101 height 24
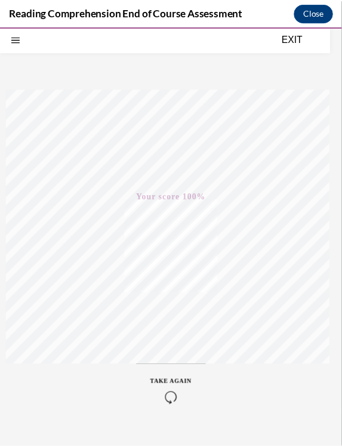
scroll to position [123, 0]
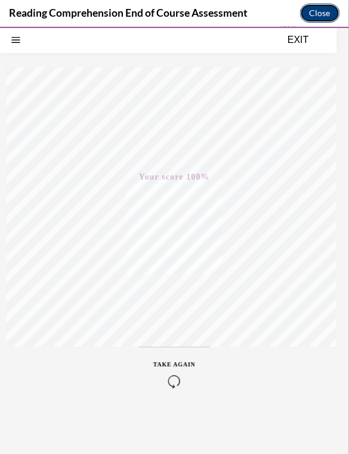
click at [323, 8] on button "Close" at bounding box center [320, 13] width 40 height 19
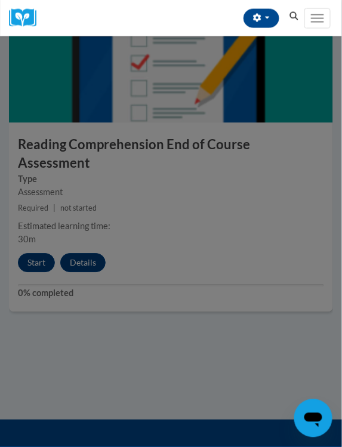
scroll to position [3178, 0]
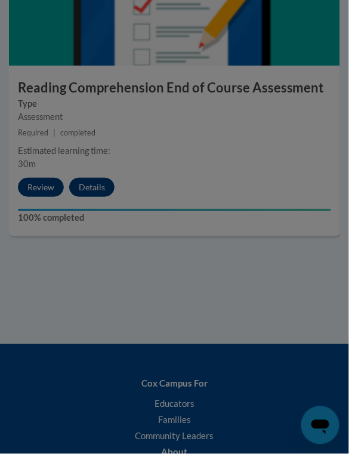
click at [0, 0] on button "Close" at bounding box center [0, 0] width 0 height 0
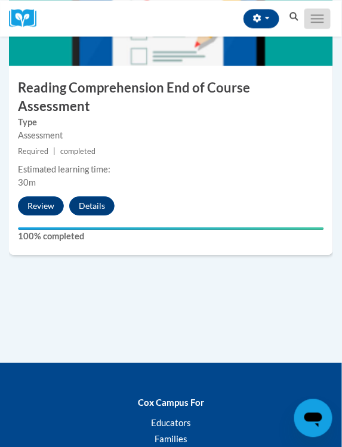
click at [309, 13] on button "Toggle navigation" at bounding box center [317, 18] width 26 height 20
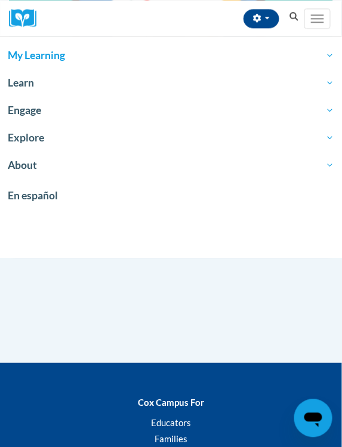
click at [137, 61] on span "My Learning" at bounding box center [171, 55] width 326 height 14
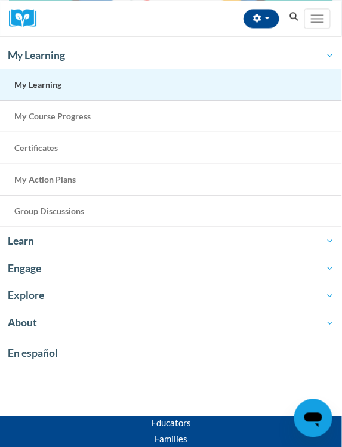
click at [116, 92] on link "My Learning" at bounding box center [171, 85] width 342 height 32
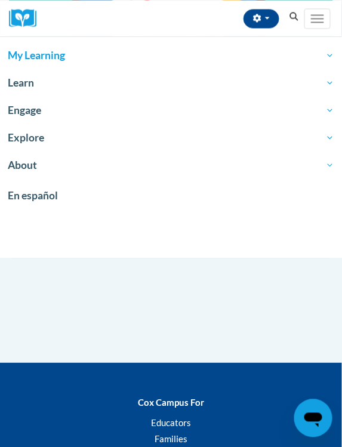
click at [304, 55] on span "My Learning" at bounding box center [171, 55] width 326 height 14
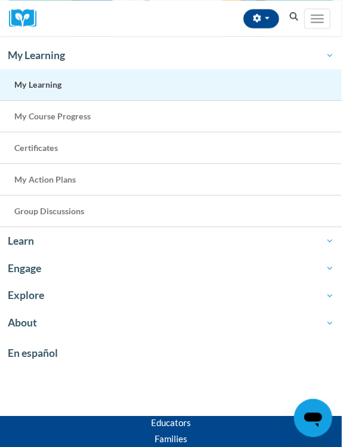
click at [262, 89] on link "My Learning" at bounding box center [171, 85] width 342 height 32
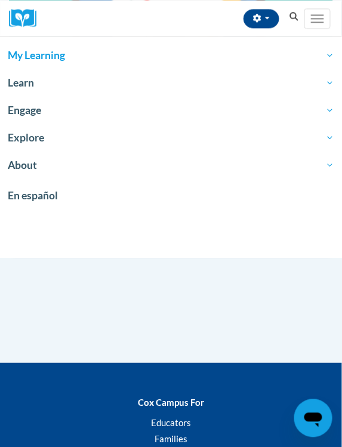
click at [315, 51] on span "My Learning" at bounding box center [171, 55] width 326 height 14
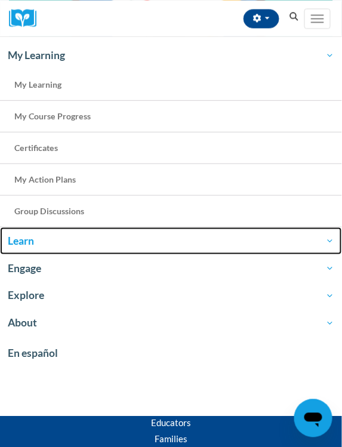
click at [229, 238] on span "Learn" at bounding box center [171, 241] width 326 height 14
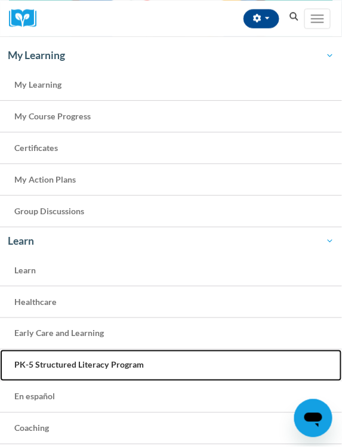
click at [203, 350] on link "PK-5 Structured Literacy Program" at bounding box center [171, 365] width 342 height 32
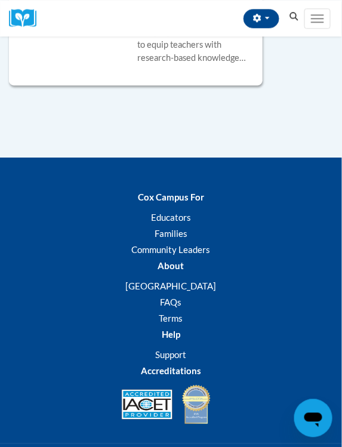
scroll to position [3571, 0]
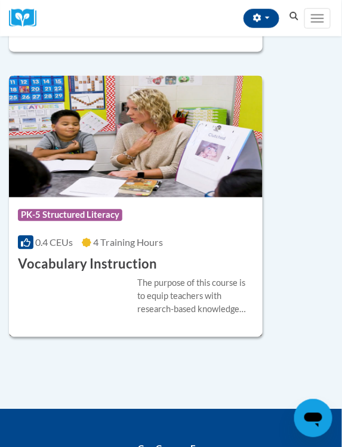
click at [232, 229] on div "Course Category: PK-5 Structured Literacy 0.4 CEUs 4 Training Hours COURSE Voca…" at bounding box center [135, 235] width 253 height 76
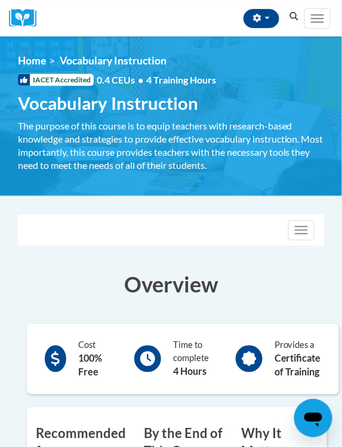
click at [247, 354] on icon at bounding box center [249, 358] width 15 height 15
click at [101, 342] on div "Cost 100% Free" at bounding box center [92, 359] width 29 height 41
click at [99, 154] on div "The purpose of this course is to equip teachers with research-based knowledge a…" at bounding box center [171, 145] width 306 height 52
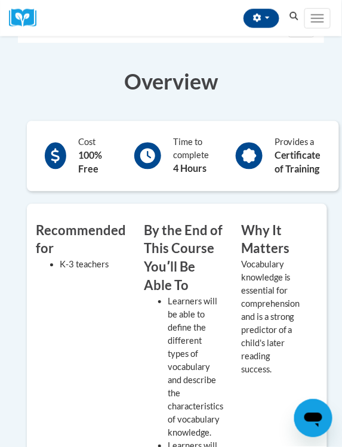
scroll to position [119, 0]
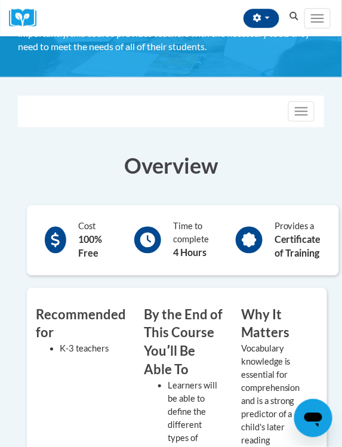
click at [151, 235] on icon at bounding box center [147, 240] width 15 height 15
drag, startPoint x: 57, startPoint y: 239, endPoint x: 149, endPoint y: 196, distance: 101.4
click at [57, 239] on icon at bounding box center [55, 240] width 8 height 15
click at [302, 113] on button "Toggle navigation" at bounding box center [301, 111] width 26 height 20
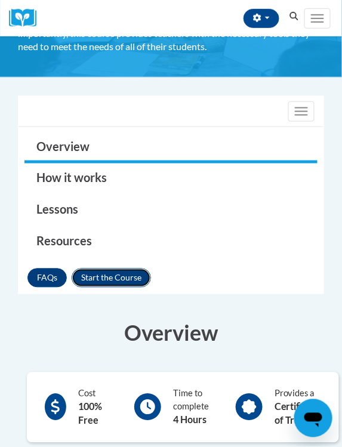
click at [112, 278] on button "Enroll" at bounding box center [111, 277] width 79 height 19
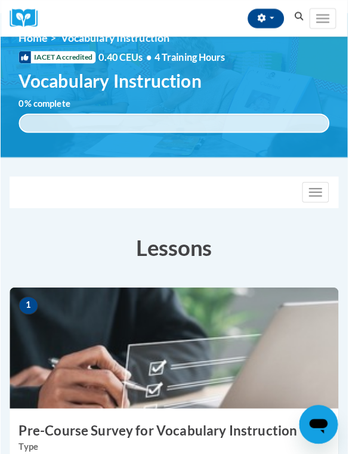
scroll to position [292, 0]
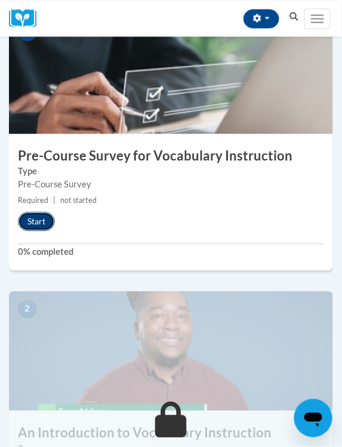
click at [33, 228] on button "Start" at bounding box center [36, 221] width 37 height 19
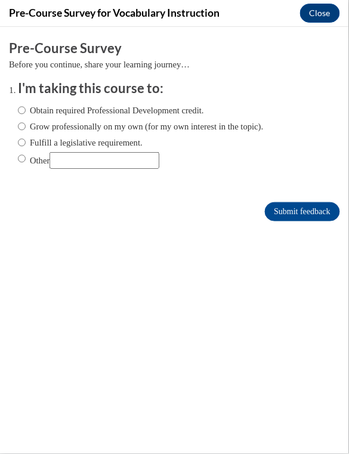
scroll to position [0, 0]
click at [96, 146] on label "Fulfill a legislative requirement." at bounding box center [80, 141] width 125 height 13
click at [26, 146] on input "Fulfill a legislative requirement." at bounding box center [22, 141] width 8 height 13
radio input "true"
click at [95, 122] on label "Grow professionally on my own (for my own interest in the topic)." at bounding box center [141, 125] width 246 height 13
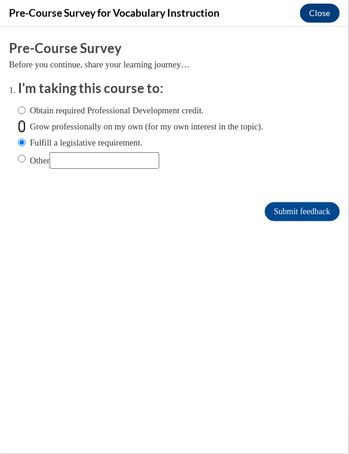
click at [26, 122] on input "Grow professionally on my own (for my own interest in the topic)." at bounding box center [22, 125] width 8 height 13
radio input "true"
click at [93, 137] on label "Fulfill a legislative requirement." at bounding box center [80, 141] width 125 height 13
click at [26, 137] on input "Fulfill a legislative requirement." at bounding box center [22, 141] width 8 height 13
radio input "true"
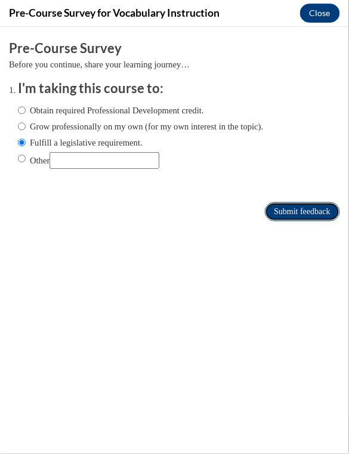
click at [286, 217] on input "Submit feedback" at bounding box center [302, 211] width 75 height 19
click at [282, 210] on input "Submit feedback" at bounding box center [302, 211] width 75 height 19
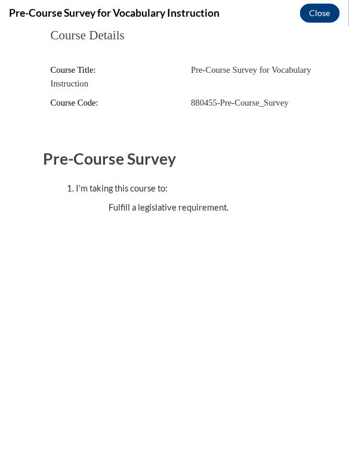
scroll to position [12, 0]
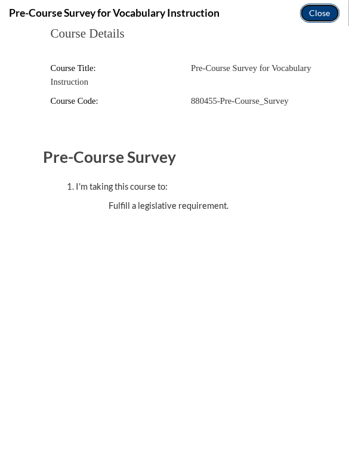
drag, startPoint x: 317, startPoint y: 17, endPoint x: 317, endPoint y: 11, distance: 6.6
click at [317, 17] on button "Close" at bounding box center [320, 13] width 40 height 19
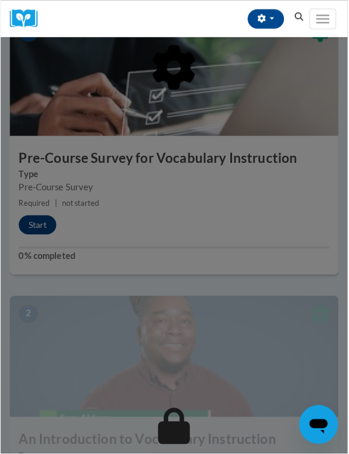
scroll to position [524, 0]
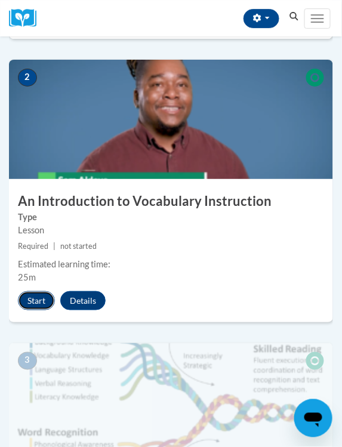
click at [41, 304] on button "Start" at bounding box center [36, 300] width 37 height 19
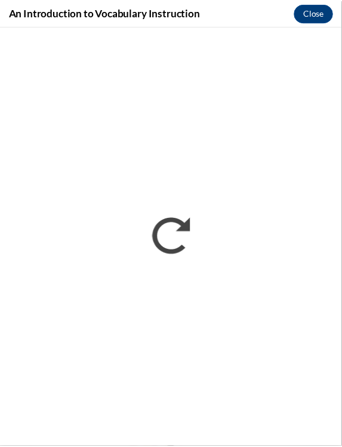
scroll to position [0, 0]
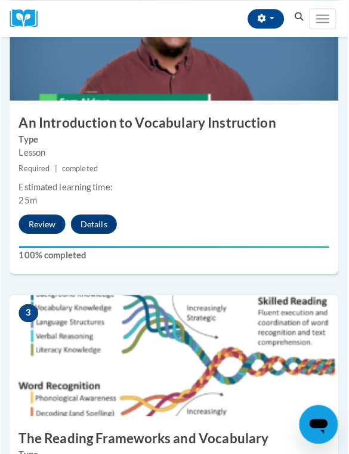
scroll to position [725, 0]
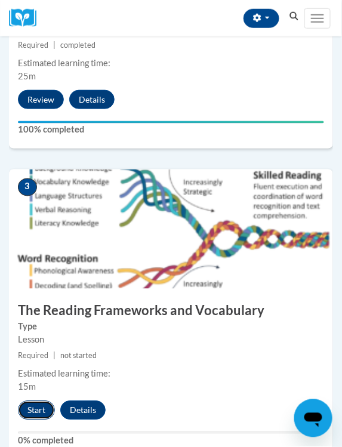
click at [32, 410] on button "Start" at bounding box center [36, 410] width 37 height 19
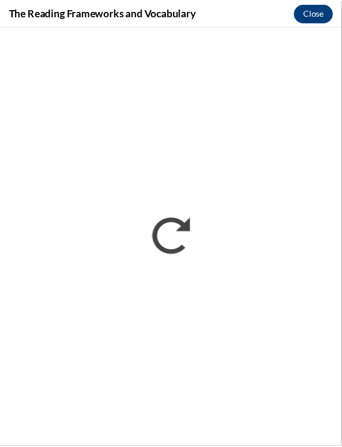
scroll to position [0, 0]
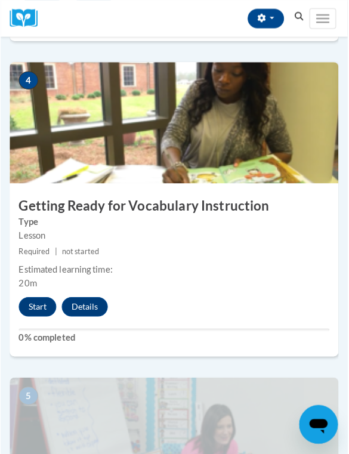
scroll to position [1183, 0]
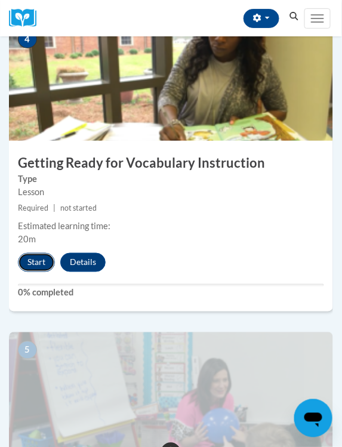
click at [46, 261] on button "Start" at bounding box center [36, 262] width 37 height 19
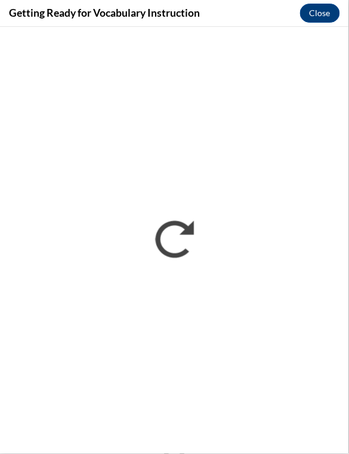
scroll to position [0, 0]
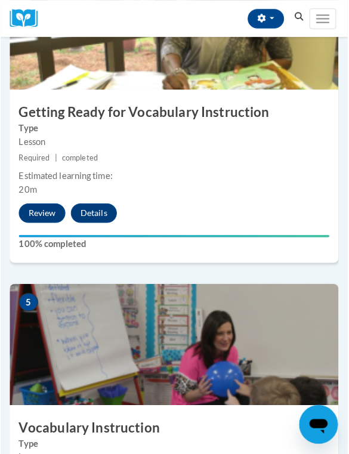
scroll to position [1337, 0]
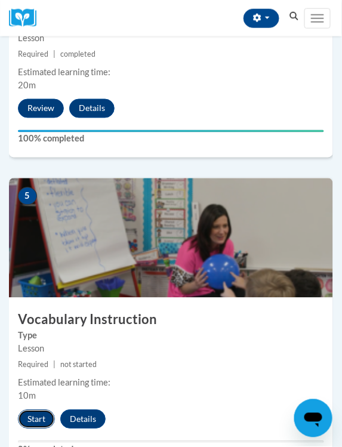
click at [51, 422] on button "Start" at bounding box center [36, 419] width 37 height 19
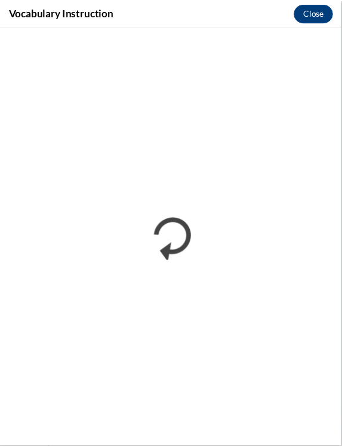
scroll to position [0, 0]
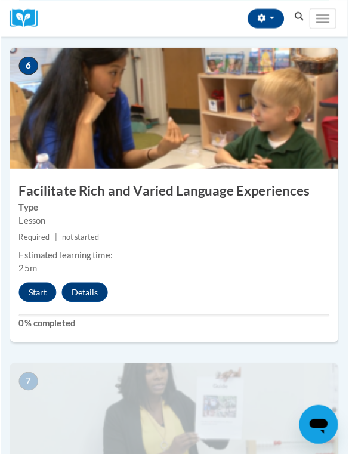
scroll to position [1837, 0]
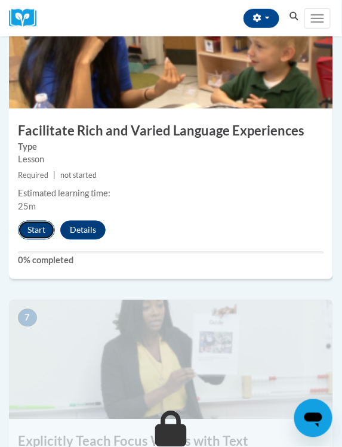
click at [39, 231] on button "Start" at bounding box center [36, 230] width 37 height 19
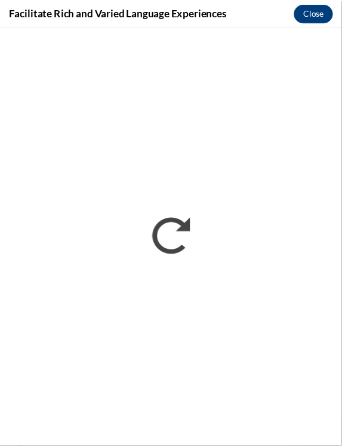
scroll to position [0, 0]
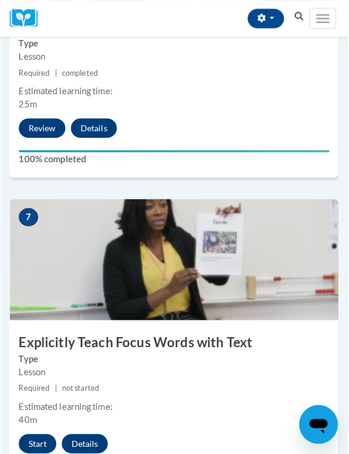
scroll to position [2195, 0]
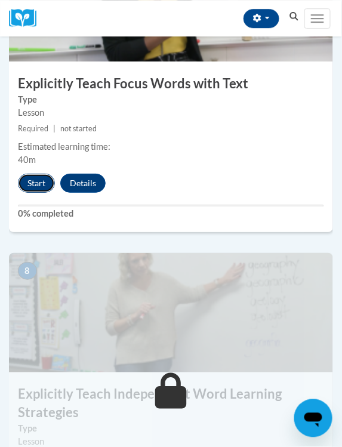
click at [24, 182] on button "Start" at bounding box center [36, 183] width 37 height 19
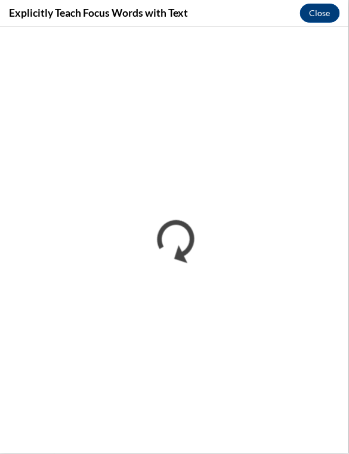
scroll to position [0, 0]
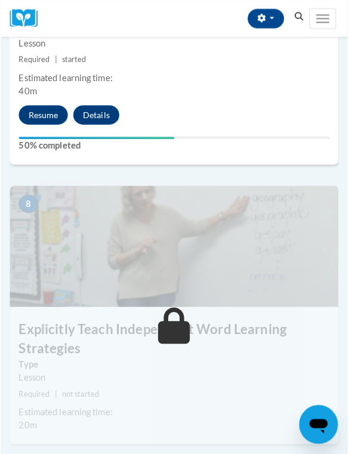
scroll to position [2265, 0]
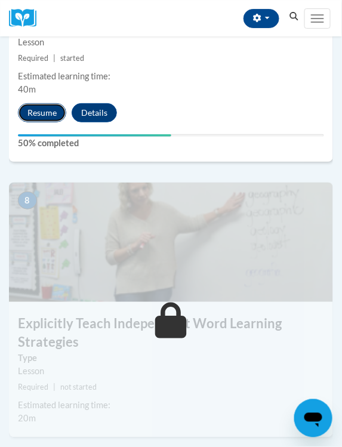
click at [44, 115] on button "Resume" at bounding box center [42, 112] width 48 height 19
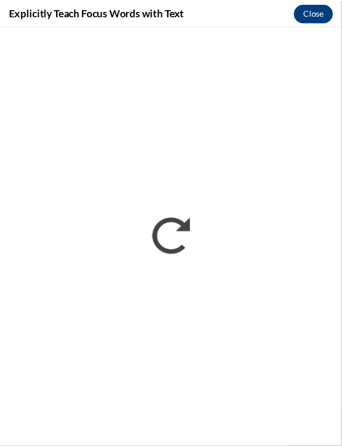
scroll to position [0, 0]
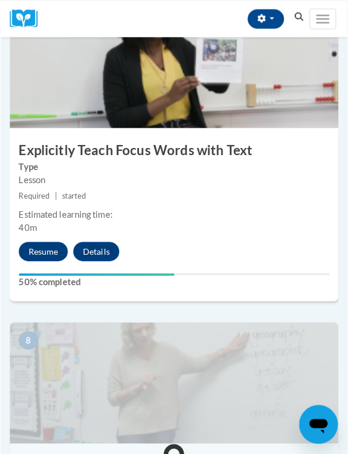
scroll to position [2129, 0]
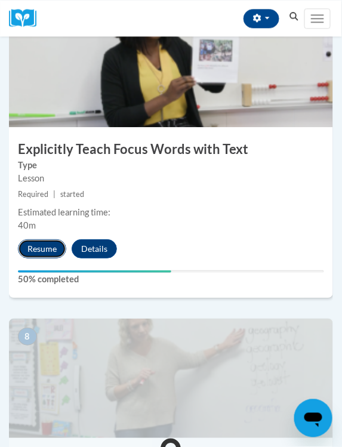
click at [48, 251] on button "Resume" at bounding box center [42, 248] width 48 height 19
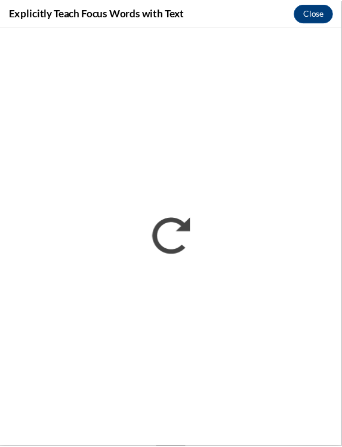
scroll to position [0, 0]
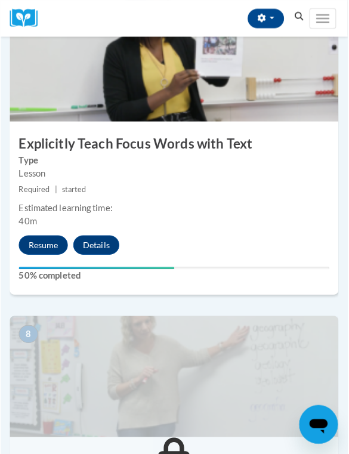
scroll to position [2029, 0]
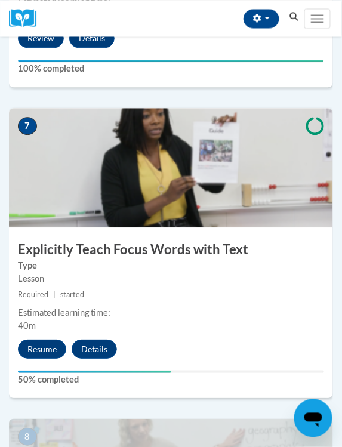
click at [173, 273] on div "Lesson" at bounding box center [171, 278] width 306 height 13
click at [57, 344] on button "Resume" at bounding box center [42, 348] width 48 height 19
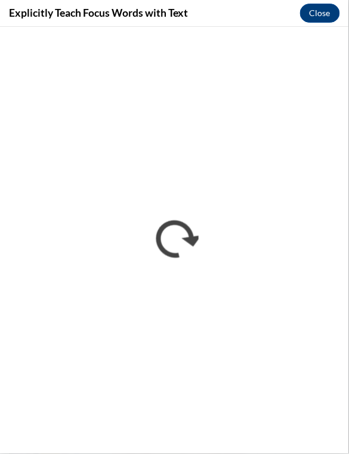
scroll to position [0, 0]
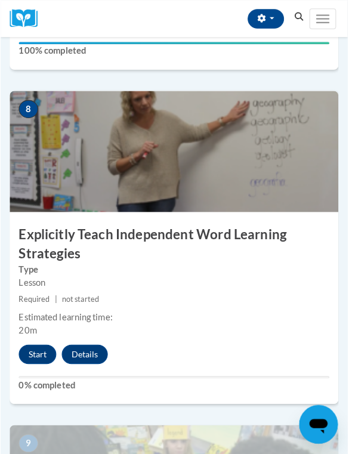
scroll to position [2352, 0]
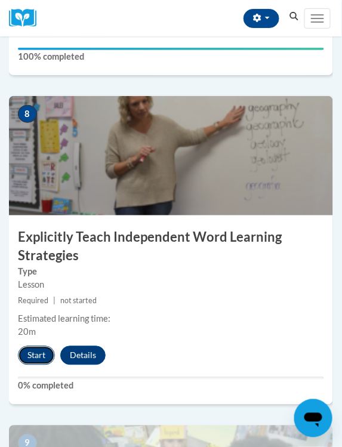
click at [44, 355] on button "Start" at bounding box center [36, 355] width 37 height 19
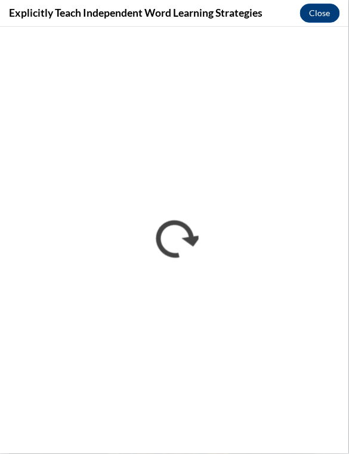
scroll to position [0, 0]
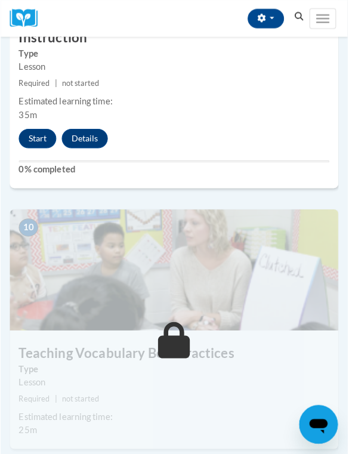
scroll to position [2842, 0]
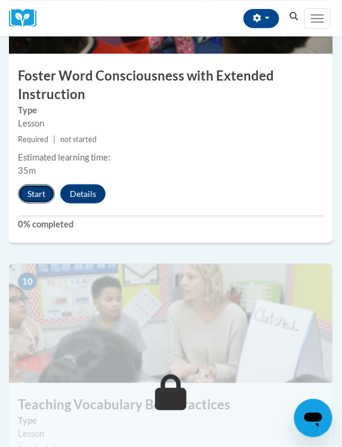
click at [44, 191] on button "Start" at bounding box center [36, 193] width 37 height 19
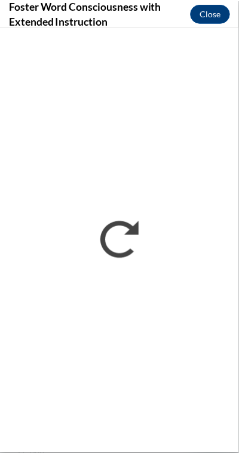
scroll to position [2966, 0]
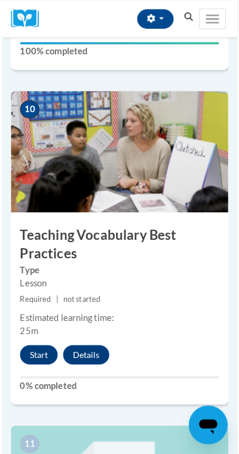
scroll to position [3095, 0]
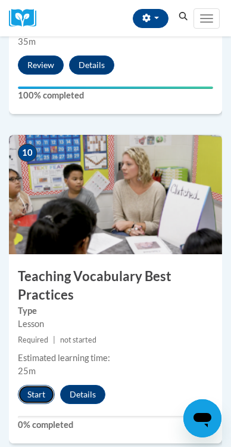
click at [47, 389] on button "Start" at bounding box center [36, 394] width 37 height 19
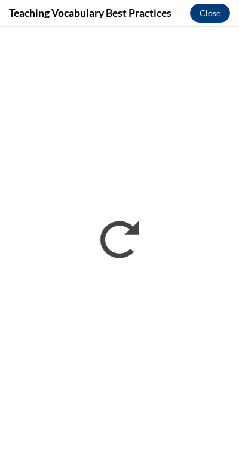
scroll to position [0, 0]
